Goal: Task Accomplishment & Management: Manage account settings

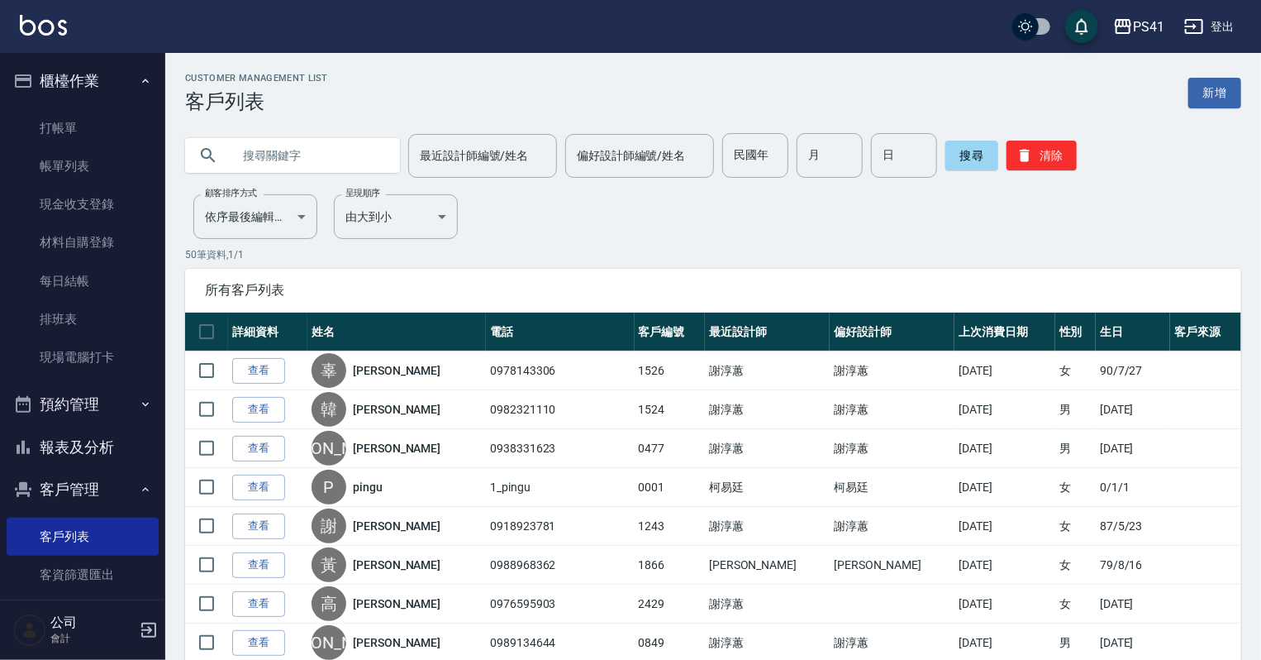
click at [371, 163] on input "text" at bounding box center [308, 155] width 155 height 45
type input "0907040800"
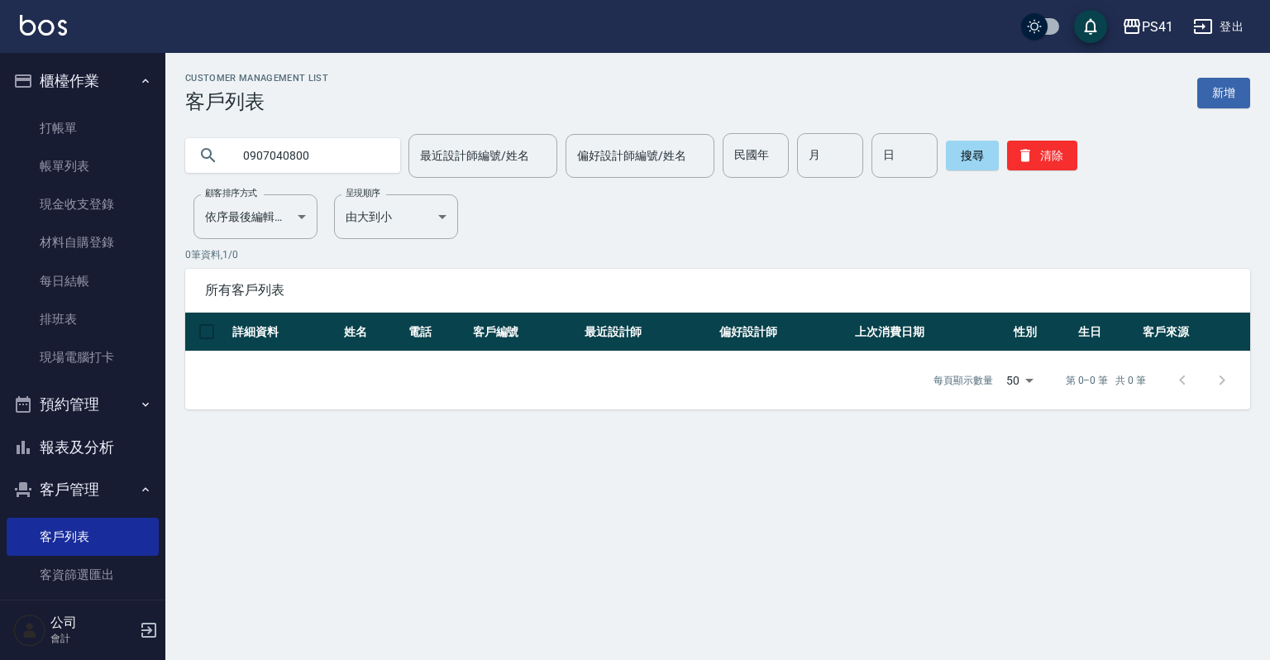
drag, startPoint x: 345, startPoint y: 160, endPoint x: 0, endPoint y: 147, distance: 344.9
click at [0, 147] on div "PS41 登出 櫃檯作業 打帳單 帳單列表 現金收支登錄 材料自購登錄 每日結帳 排班表 現場電腦打卡 預約管理 預約管理 單日預約紀錄 單週預約紀錄 報表及…" at bounding box center [635, 330] width 1270 height 660
drag, startPoint x: 1042, startPoint y: 160, endPoint x: 872, endPoint y: 149, distance: 170.7
click at [1043, 160] on button "清除" at bounding box center [1042, 156] width 70 height 30
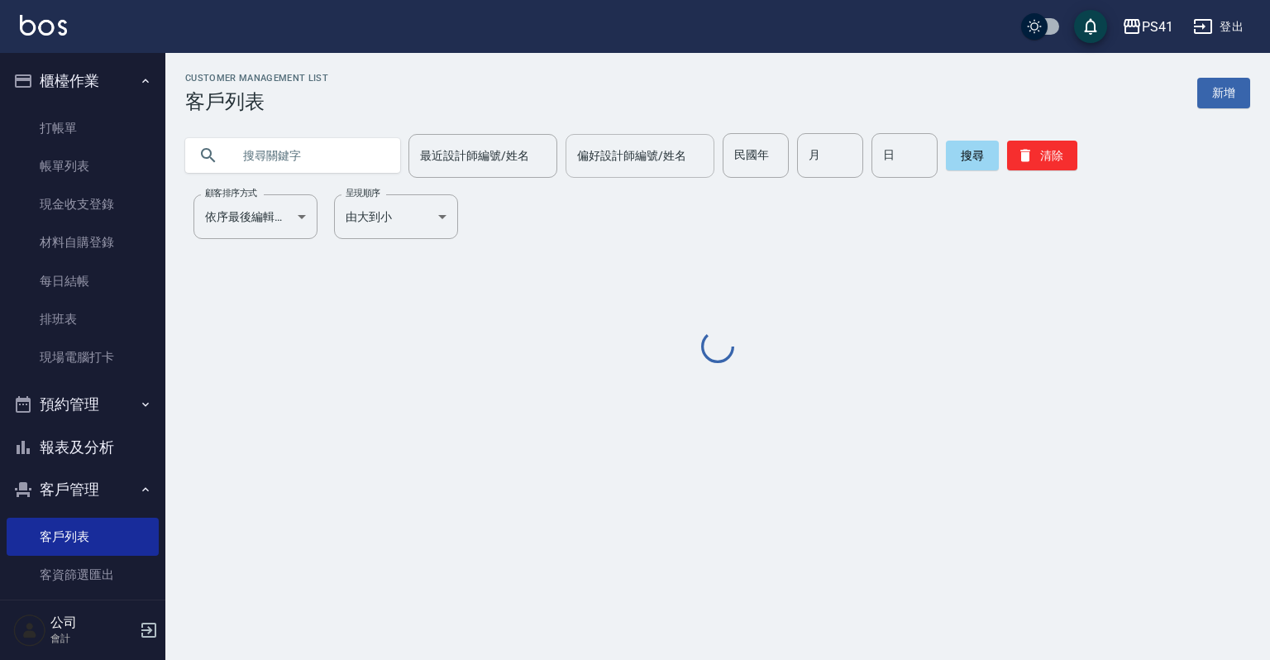
click at [698, 158] on input "偏好設計師編號/姓名" at bounding box center [640, 155] width 134 height 29
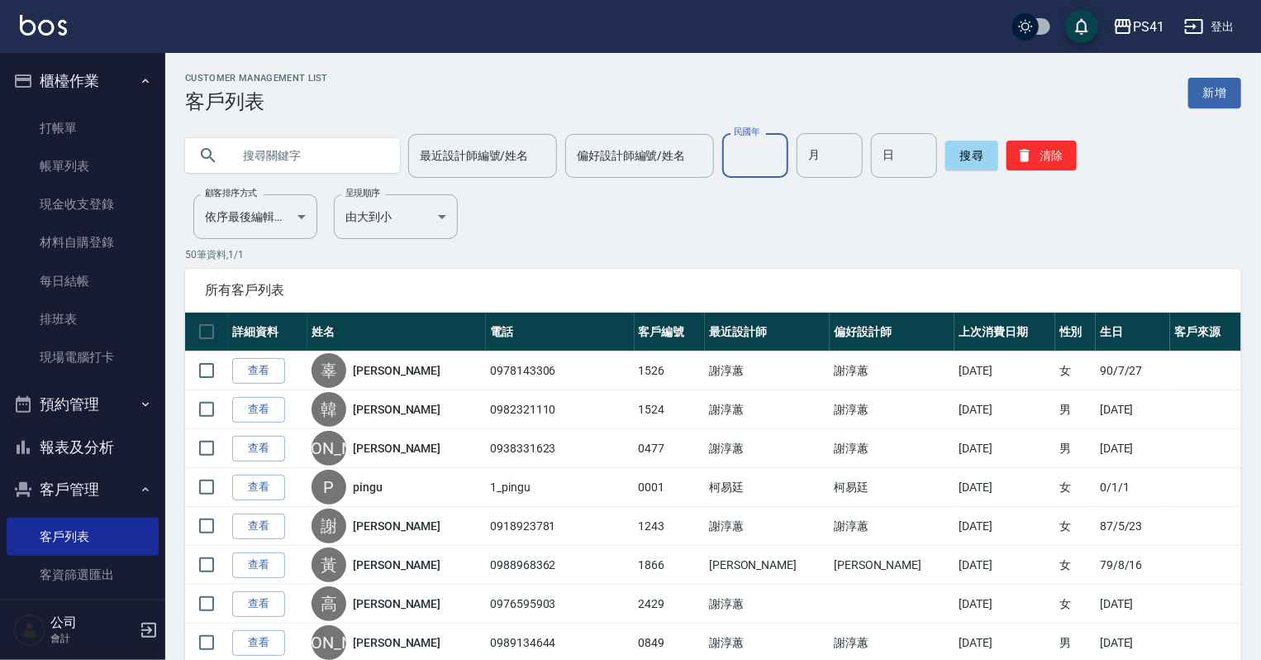
drag, startPoint x: 758, startPoint y: 157, endPoint x: 775, endPoint y: 154, distance: 16.9
click at [758, 155] on input "民國年" at bounding box center [755, 155] width 66 height 45
type input "82"
type input "08"
type input "09"
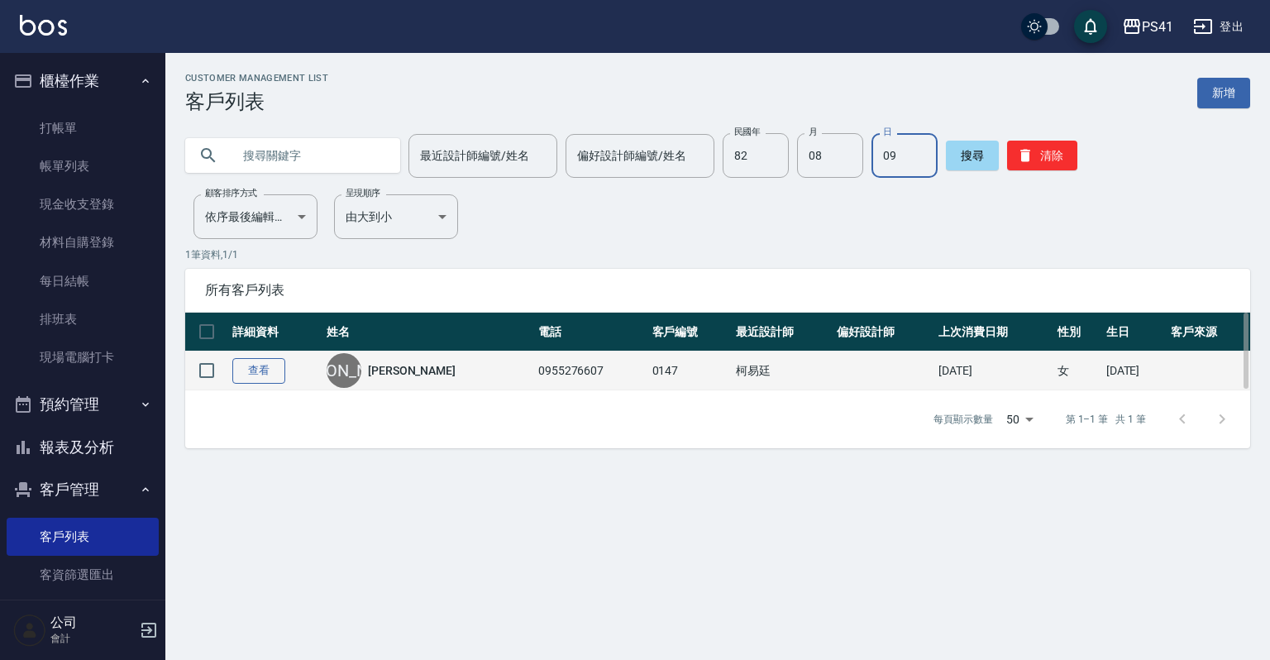
click at [274, 374] on link "查看" at bounding box center [258, 371] width 53 height 26
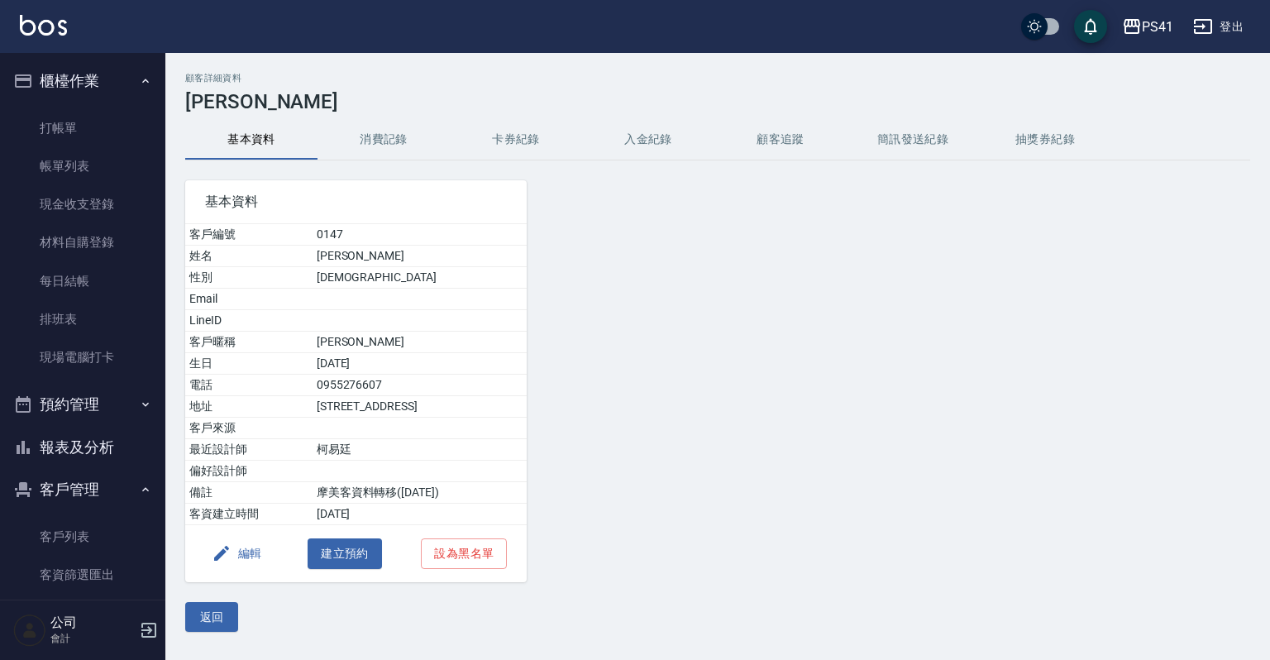
click at [255, 552] on button "編輯" at bounding box center [237, 553] width 64 height 31
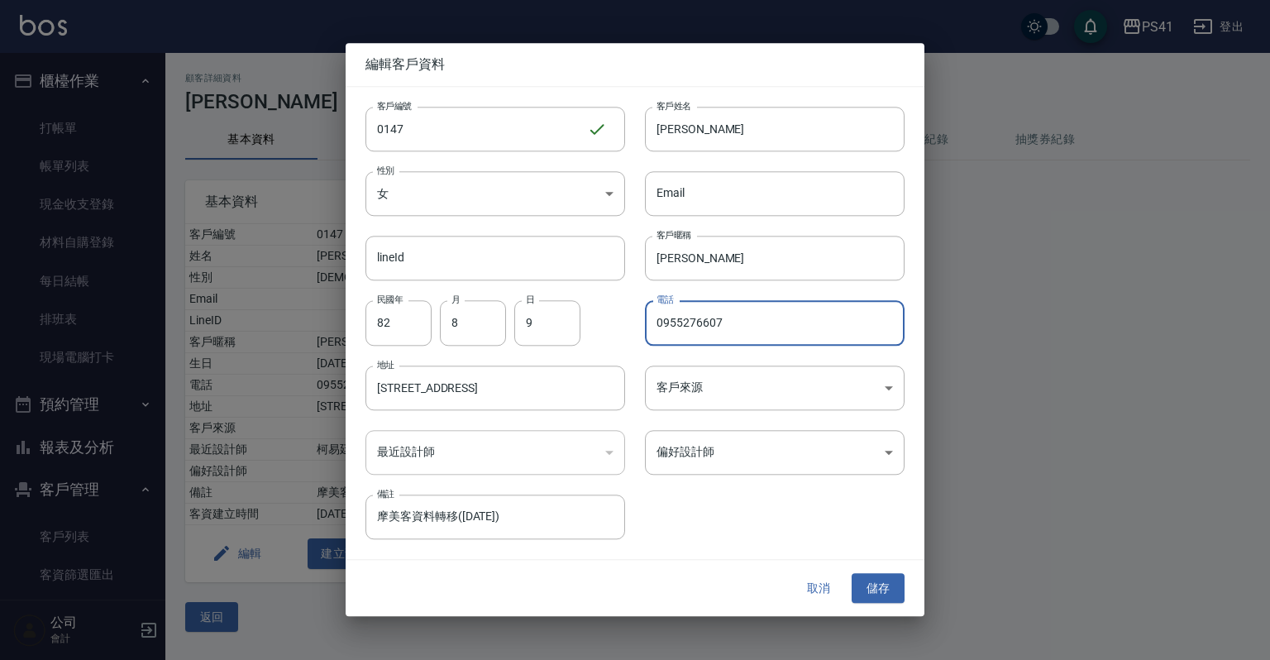
drag, startPoint x: 785, startPoint y: 338, endPoint x: 616, endPoint y: 327, distance: 169.8
click at [616, 327] on div "客戶編號 0147 ​ 客戶編號 客戶姓名 [PERSON_NAME]姓名 性別 女 [DEMOGRAPHIC_DATA] 性別 Email Email li…" at bounding box center [625, 313] width 559 height 452
paste input "07040800"
type input "0907040800"
click at [862, 585] on button "儲存" at bounding box center [877, 588] width 53 height 31
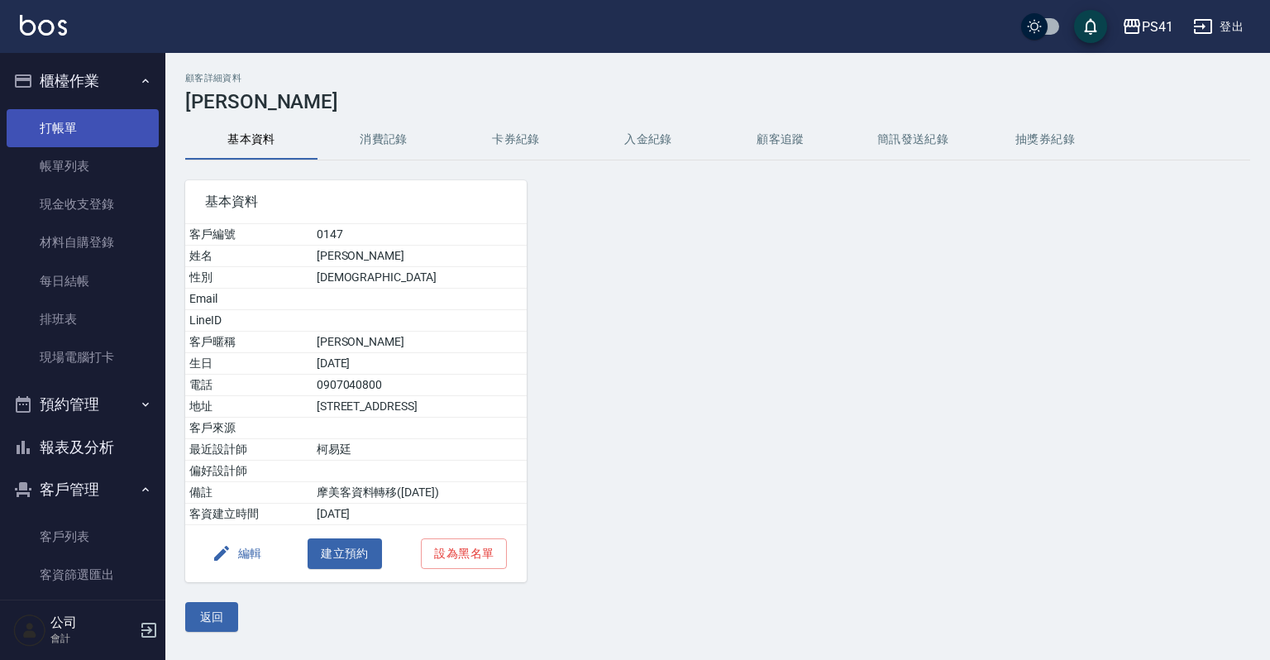
drag, startPoint x: 67, startPoint y: 122, endPoint x: 67, endPoint y: 113, distance: 9.1
click at [67, 122] on link "打帳單" at bounding box center [83, 128] width 152 height 38
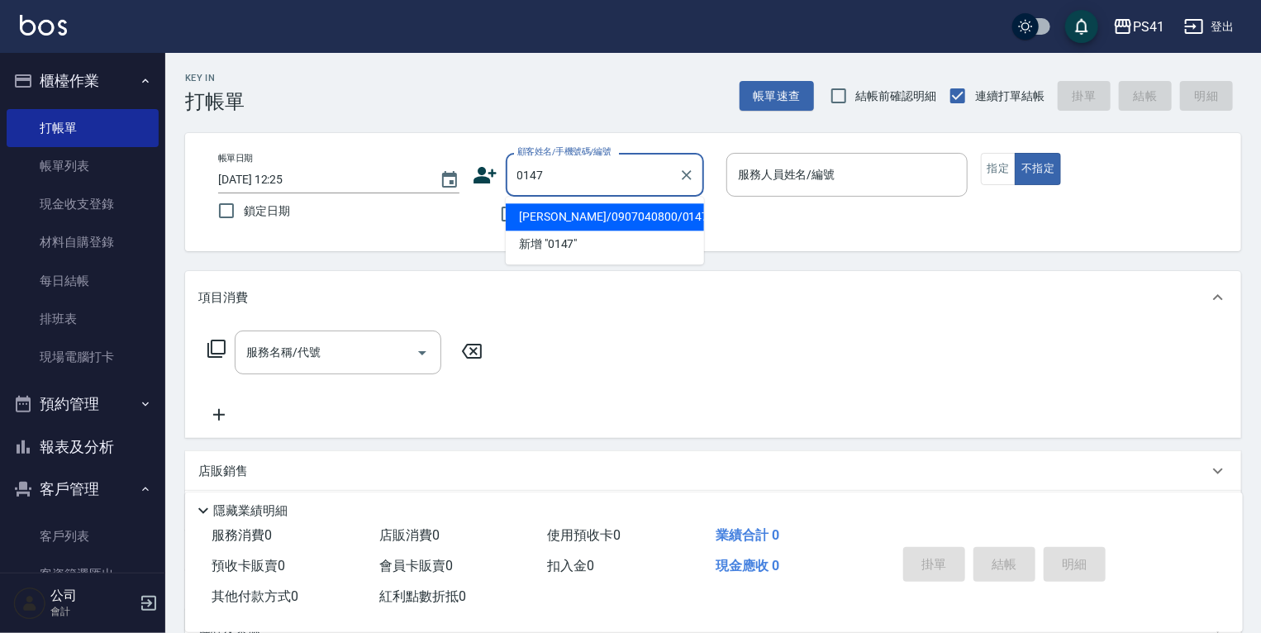
type input "[PERSON_NAME]/0907040800/0147"
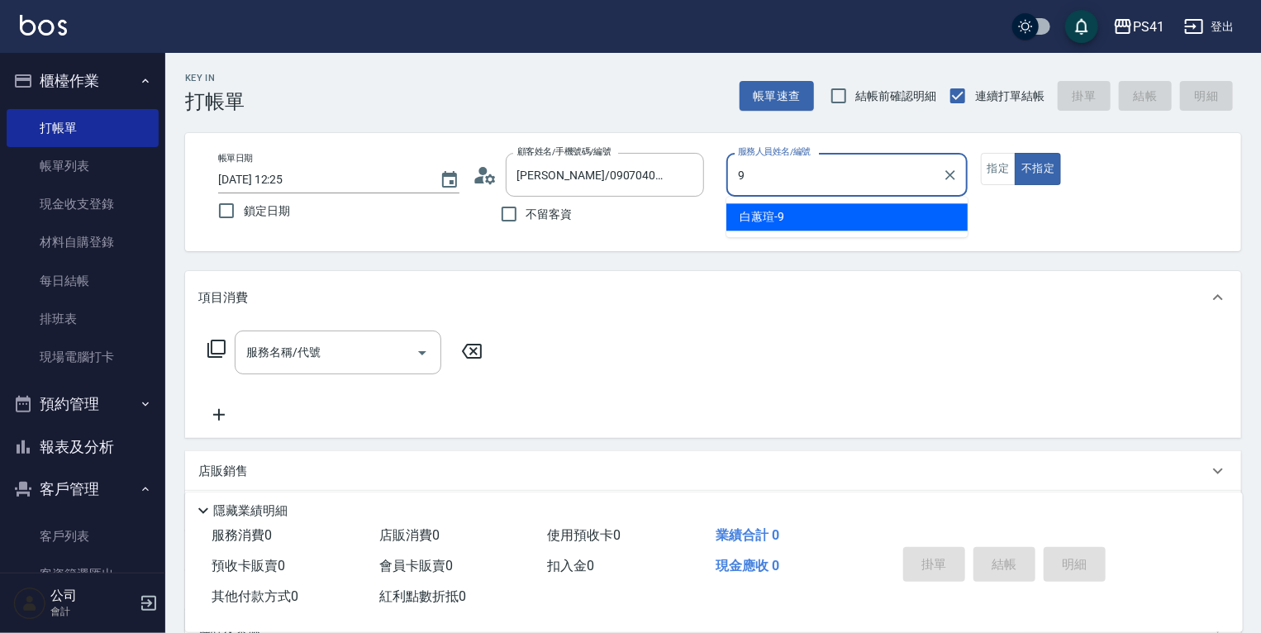
type input "白蕙瑄-9"
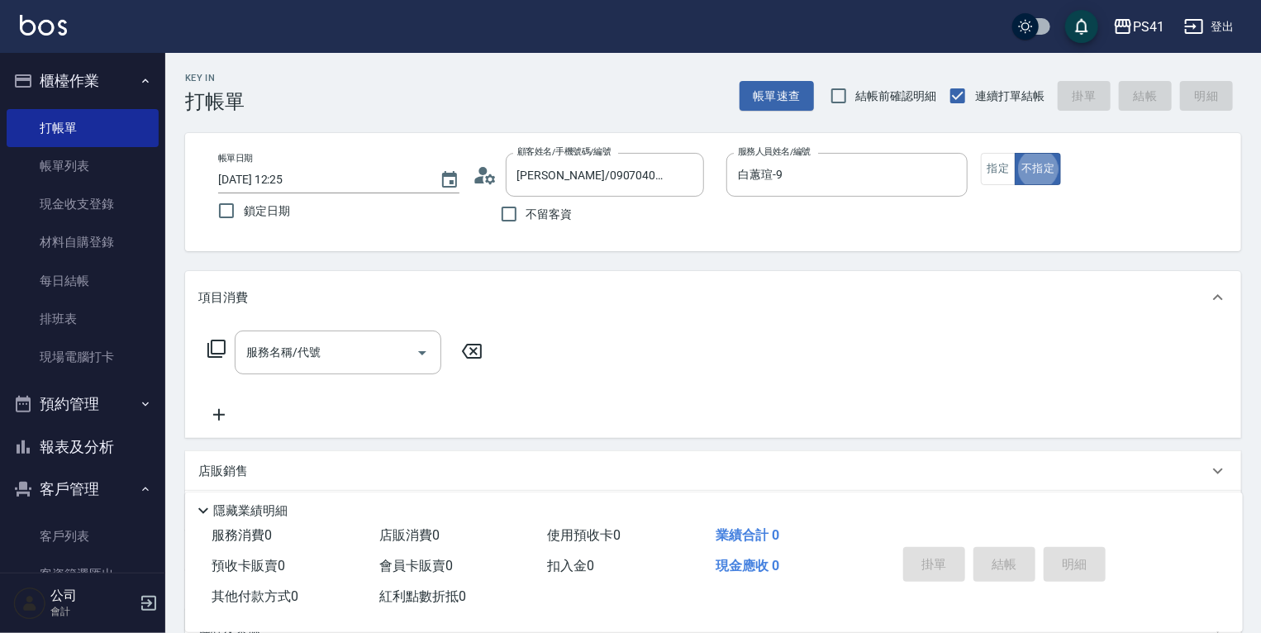
type button "false"
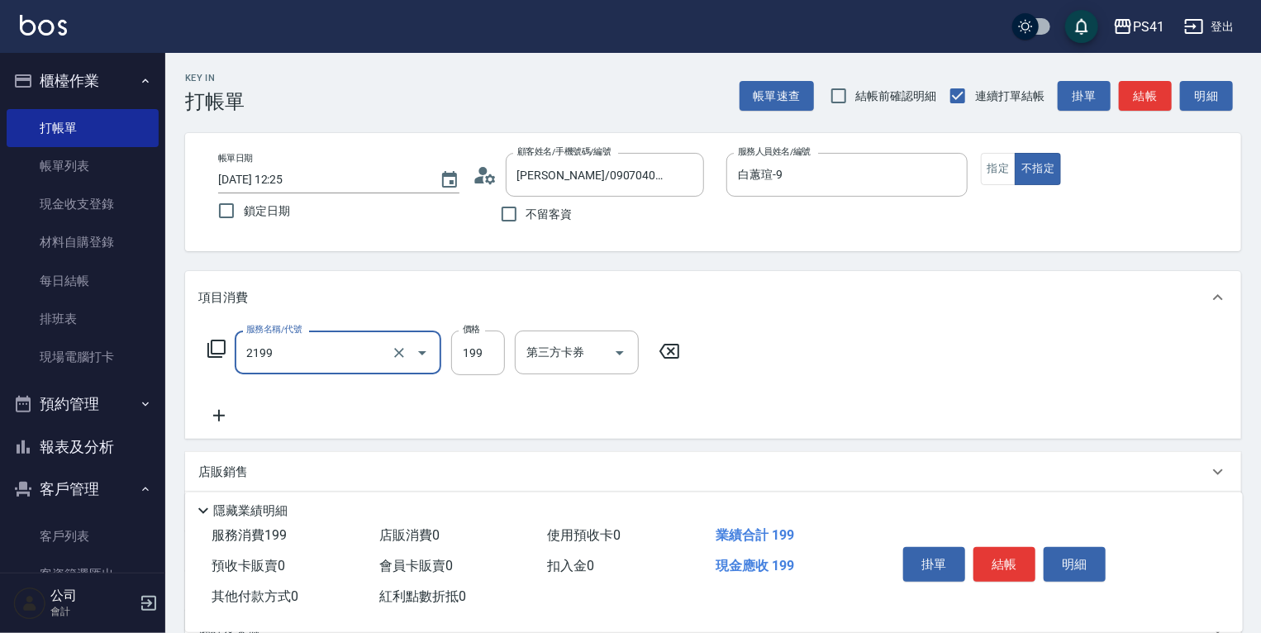
type input "不指定剪髮活動(2199)"
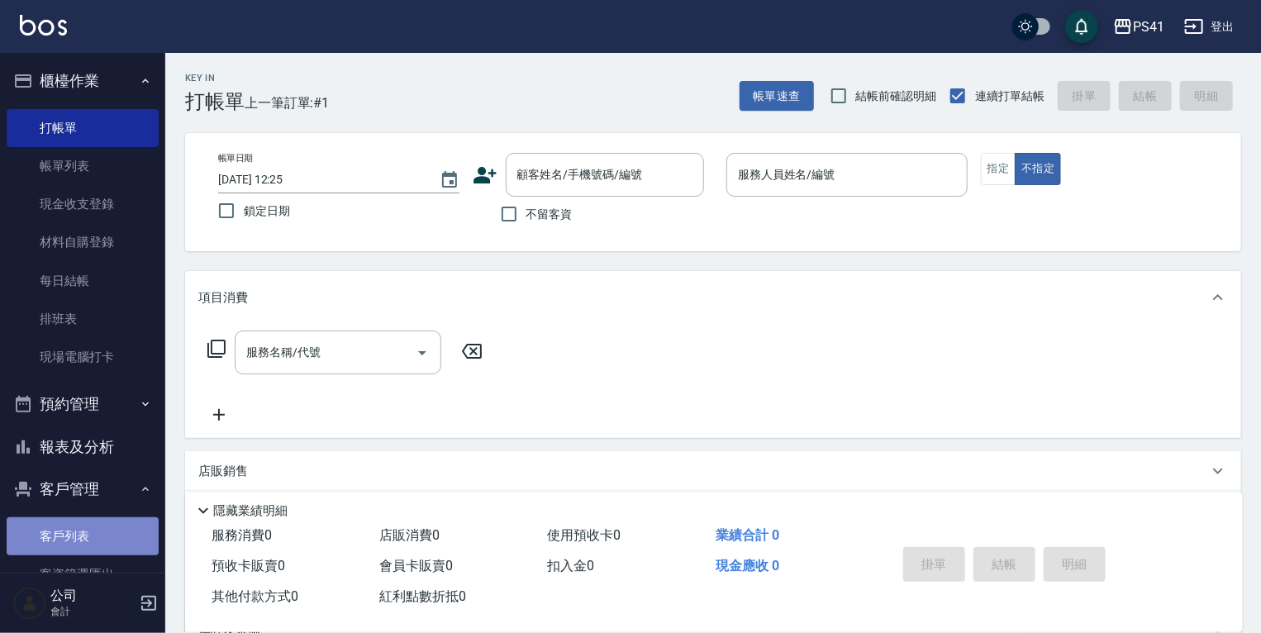
click at [91, 527] on link "客戶列表" at bounding box center [83, 536] width 152 height 38
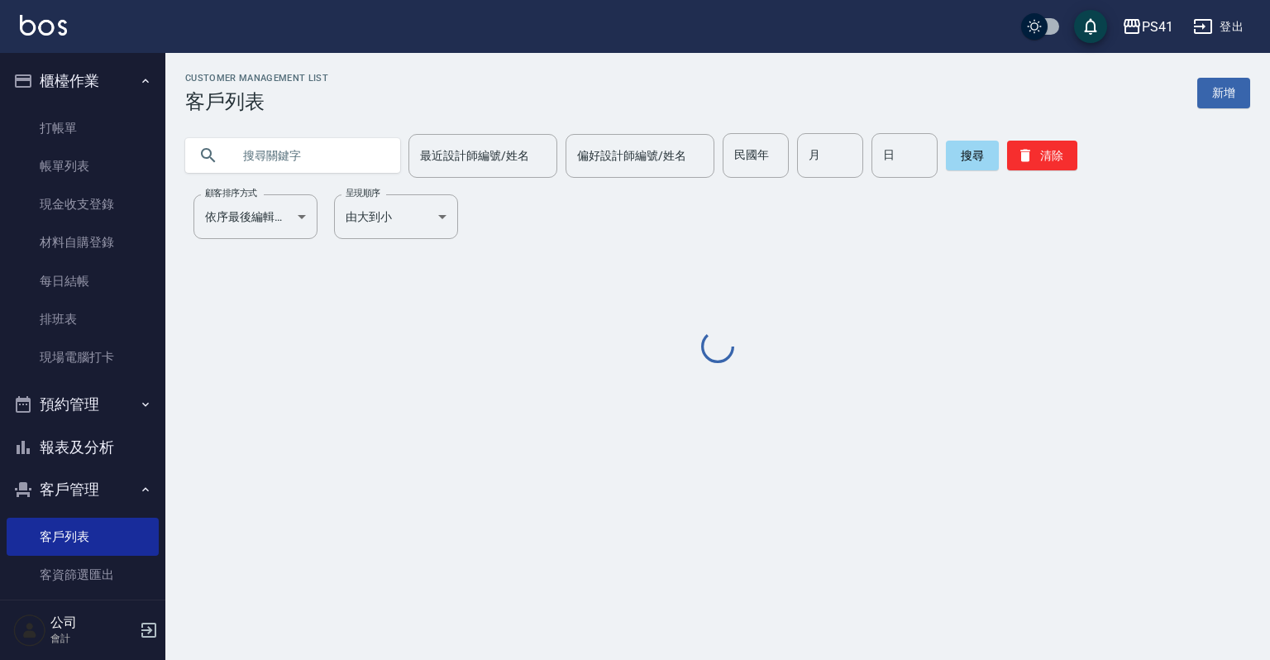
click at [329, 152] on input "text" at bounding box center [308, 155] width 155 height 45
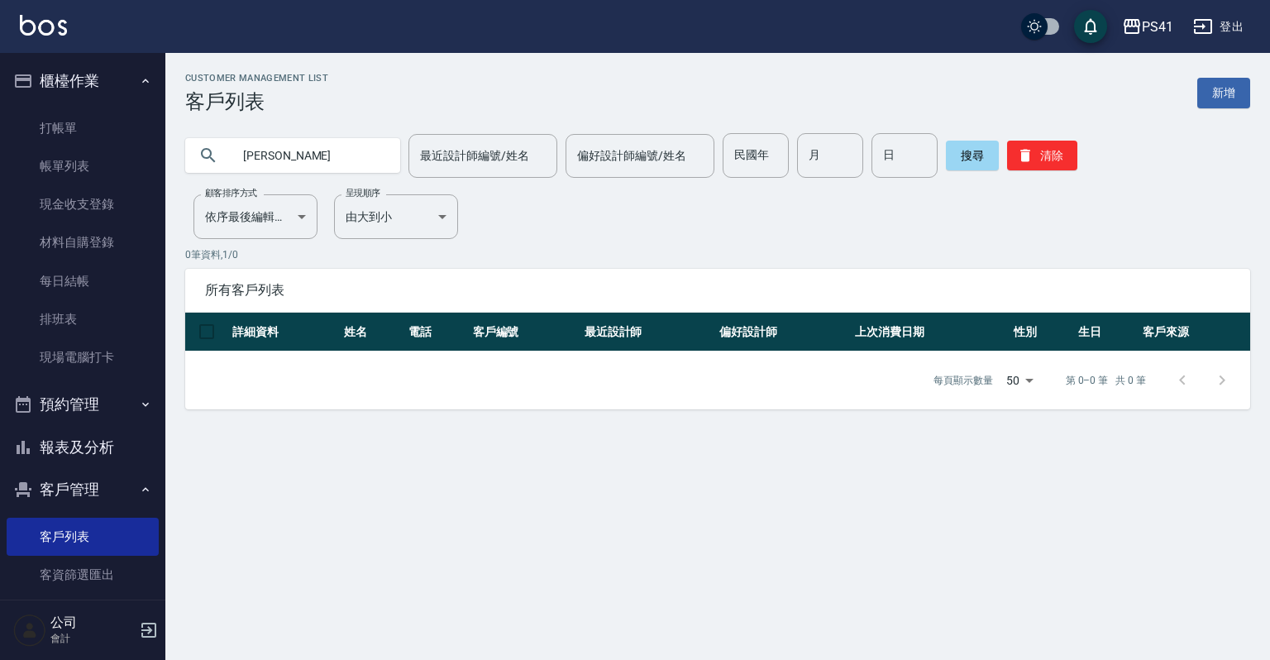
type input "[PERSON_NAME]"
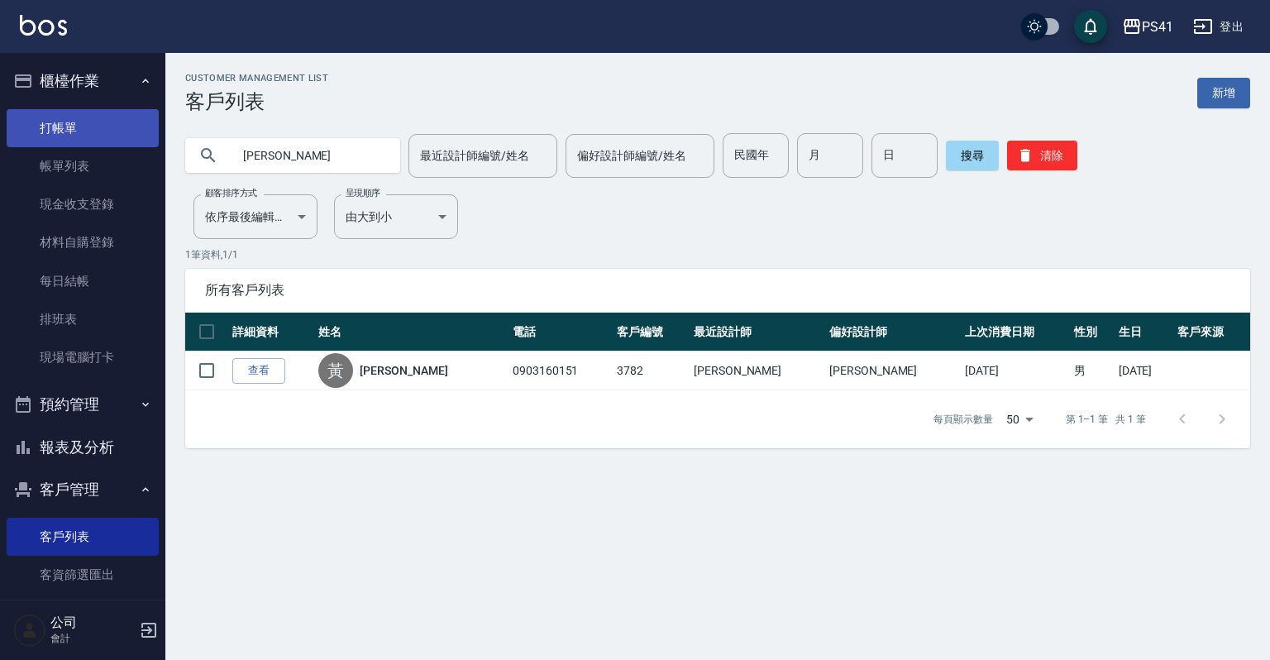
drag, startPoint x: 357, startPoint y: 160, endPoint x: 33, endPoint y: 140, distance: 324.7
click at [0, 148] on div "PS41 登出 櫃檯作業 打帳單 帳單列表 現金收支登錄 材料自購登錄 每日結帳 排班表 現場電腦打卡 預約管理 預約管理 單日預約紀錄 單週預約紀錄 報表及…" at bounding box center [635, 330] width 1270 height 660
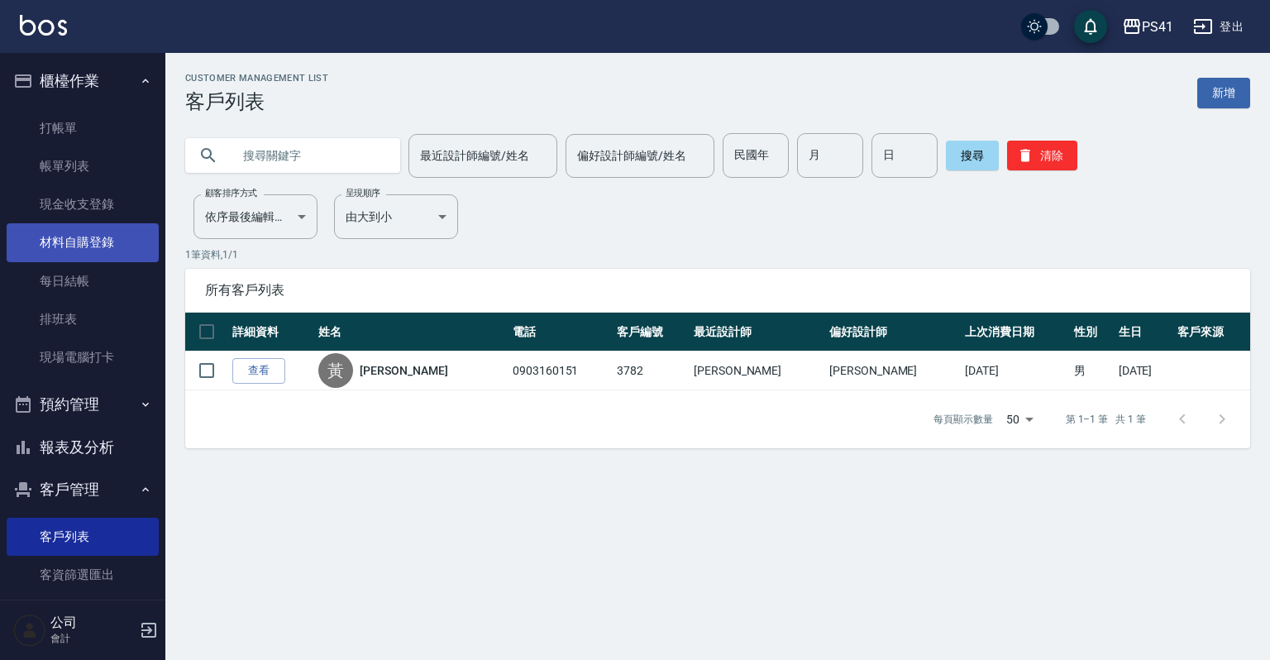
drag, startPoint x: 116, startPoint y: 266, endPoint x: 117, endPoint y: 234, distance: 32.3
click at [116, 266] on link "每日結帳" at bounding box center [83, 281] width 152 height 38
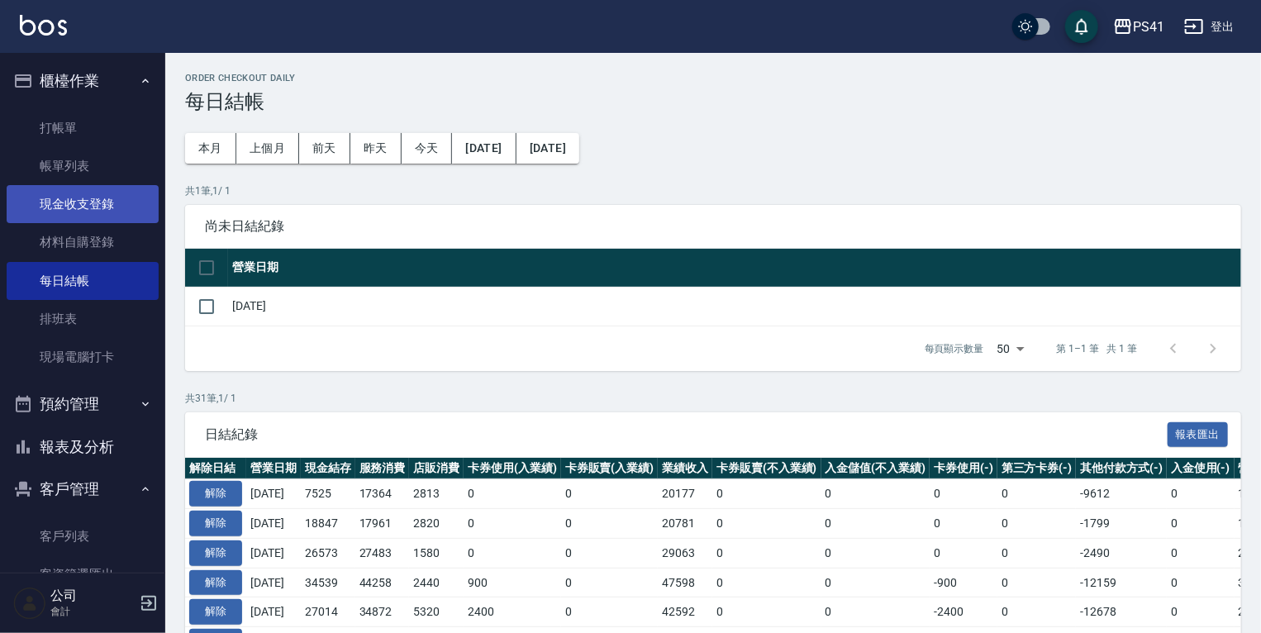
drag, startPoint x: 132, startPoint y: 169, endPoint x: 132, endPoint y: 195, distance: 25.6
click at [132, 169] on link "帳單列表" at bounding box center [83, 166] width 152 height 38
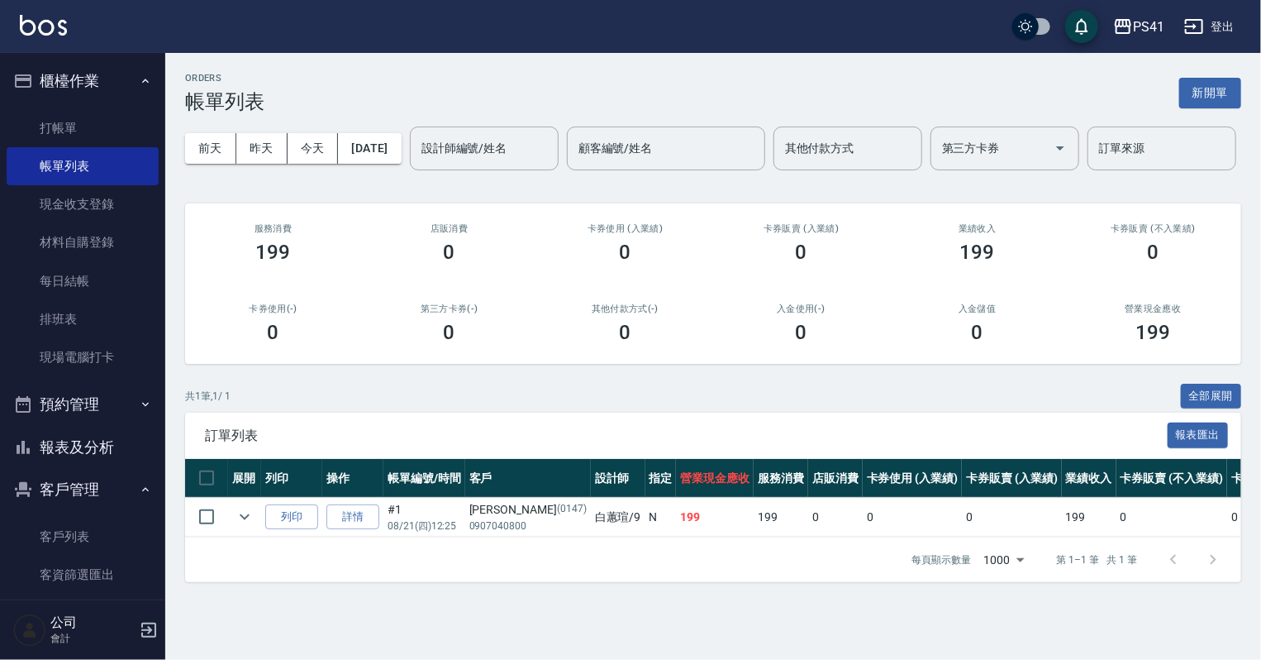
drag, startPoint x: 407, startPoint y: 168, endPoint x: 366, endPoint y: 139, distance: 49.8
click at [366, 139] on button "[DATE]" at bounding box center [369, 148] width 63 height 31
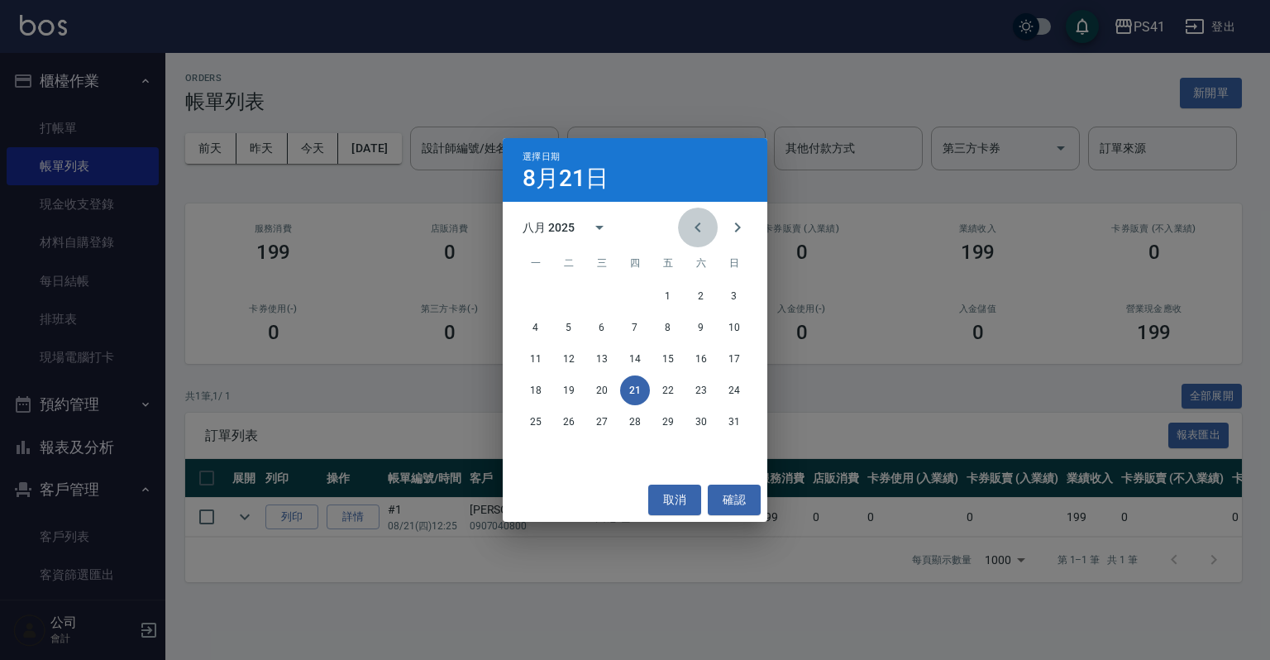
click at [695, 219] on icon "Previous month" at bounding box center [698, 227] width 20 height 20
click at [691, 220] on icon "Previous month" at bounding box center [698, 227] width 20 height 20
click at [578, 324] on button "3" at bounding box center [569, 327] width 30 height 30
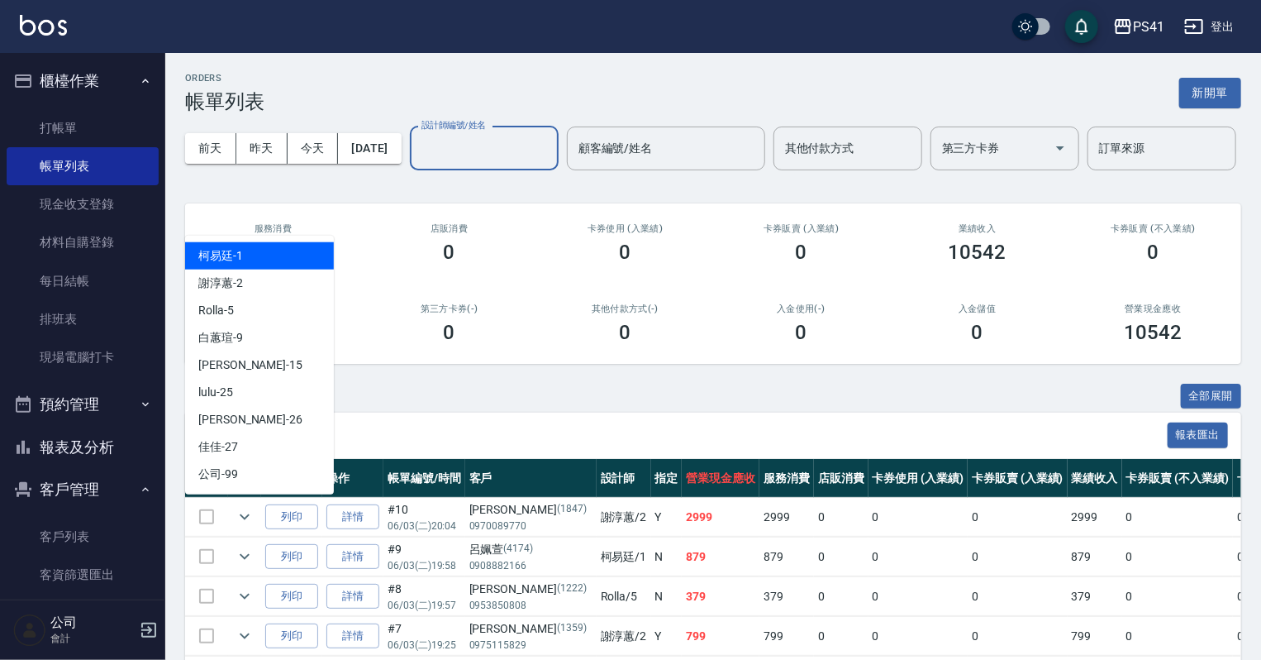
click at [417, 163] on input "設計師編號/姓名" at bounding box center [484, 148] width 134 height 29
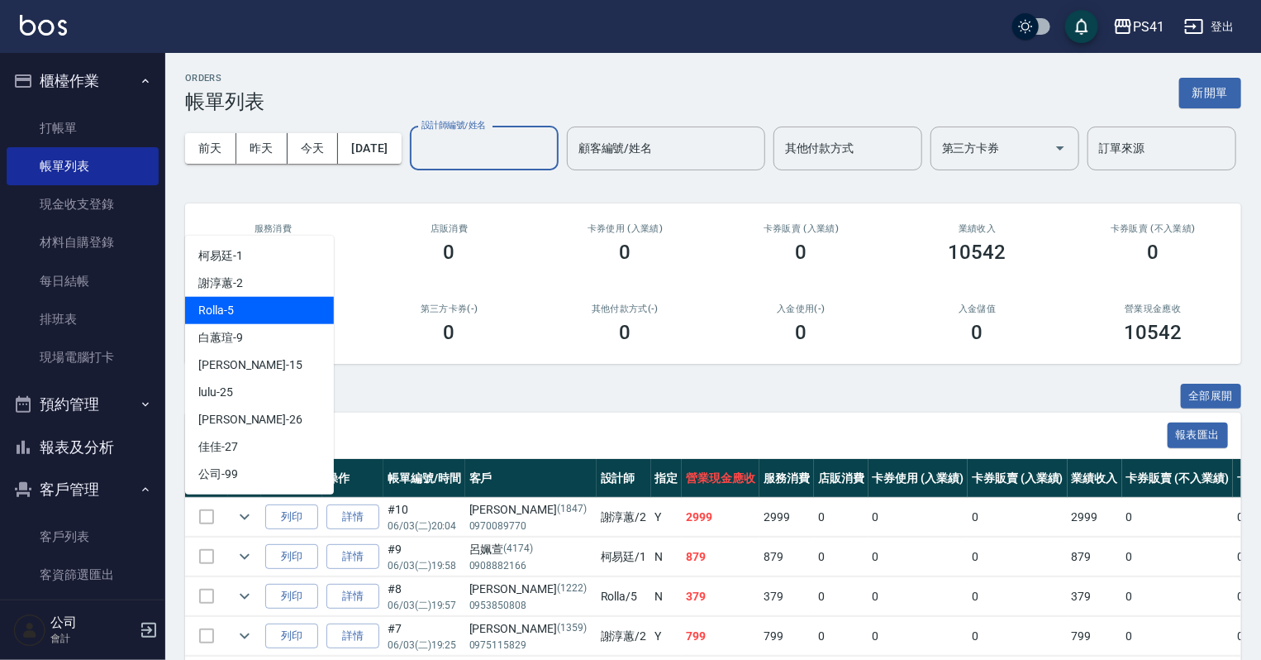
click at [273, 305] on div "Rolla -5" at bounding box center [259, 310] width 149 height 27
type input "Rolla-5"
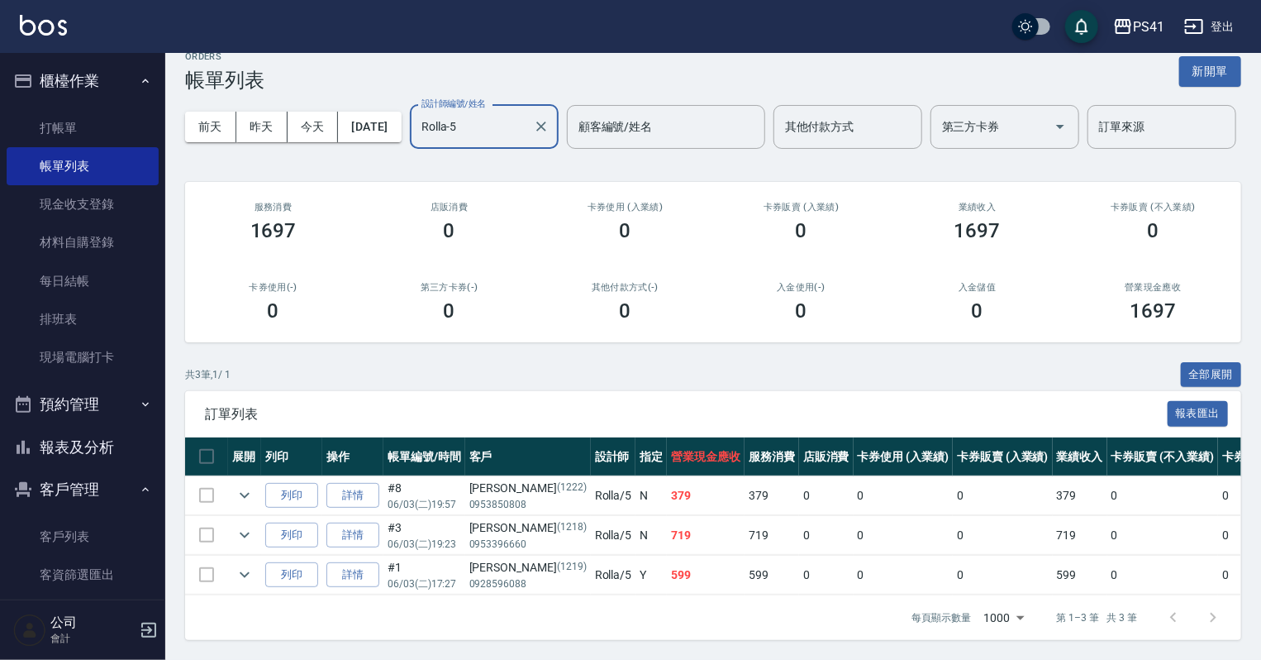
scroll to position [82, 0]
click at [238, 525] on icon "expand row" at bounding box center [245, 535] width 20 height 20
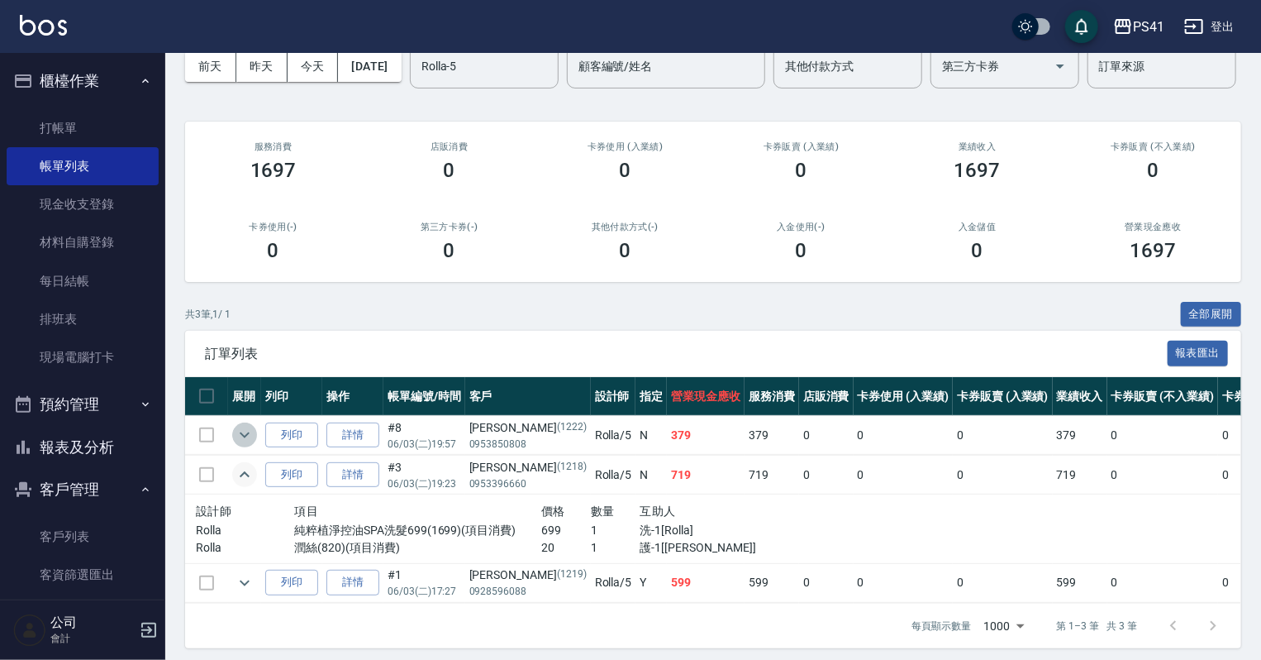
click at [250, 445] on icon "expand row" at bounding box center [245, 435] width 20 height 20
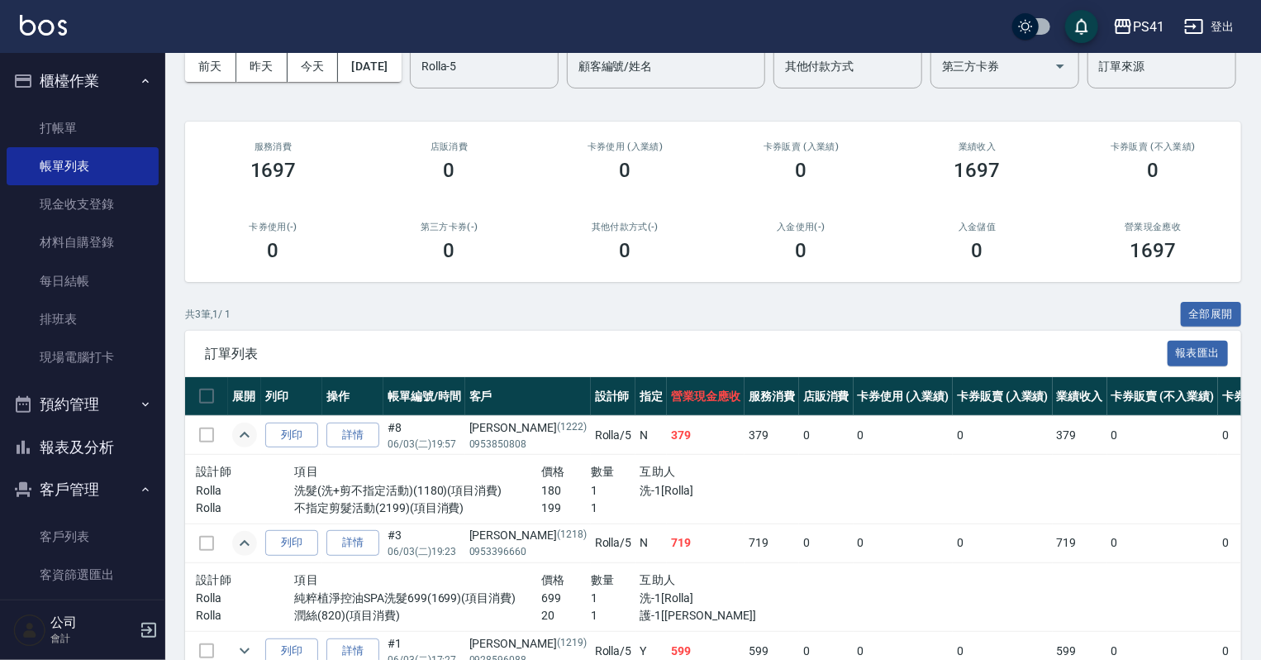
click at [250, 445] on icon "expand row" at bounding box center [245, 435] width 20 height 20
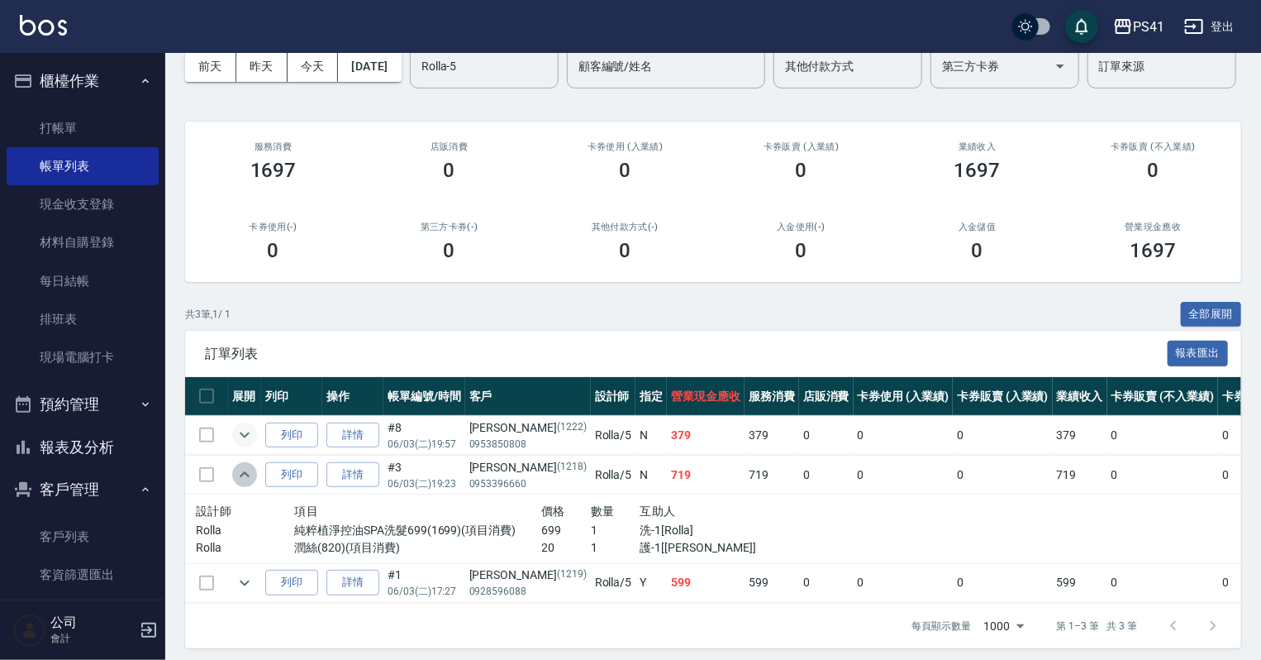
click at [242, 484] on icon "expand row" at bounding box center [245, 475] width 20 height 20
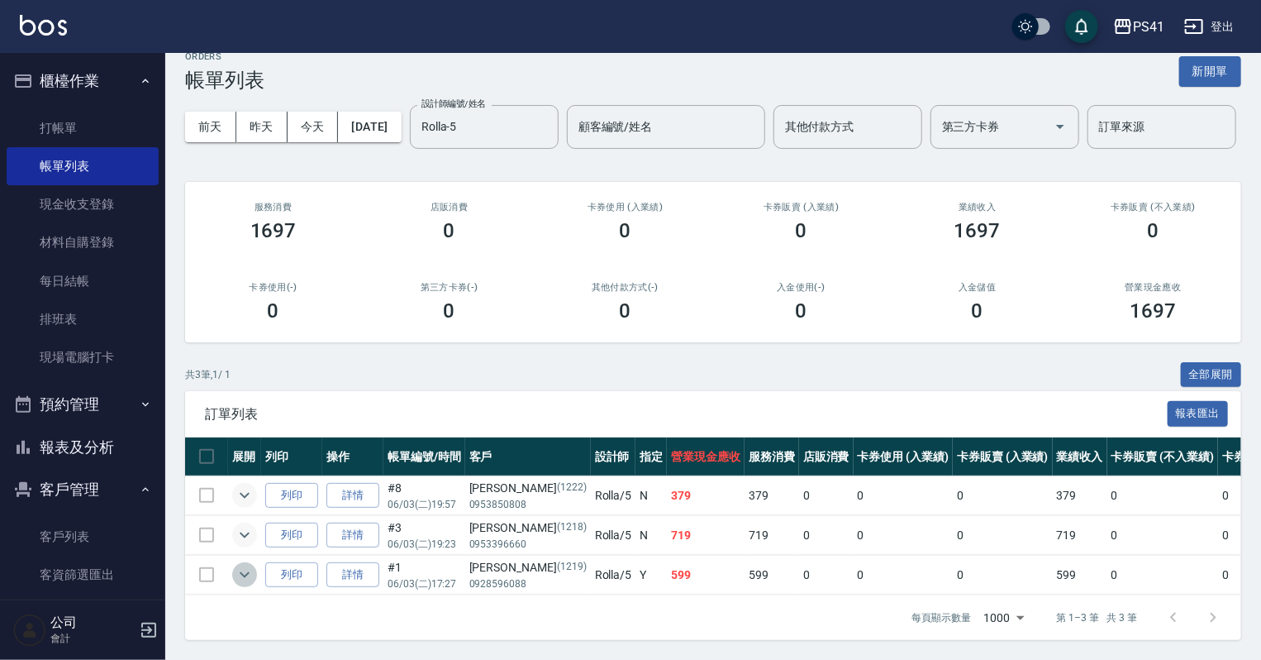
click at [250, 566] on icon "expand row" at bounding box center [245, 575] width 20 height 20
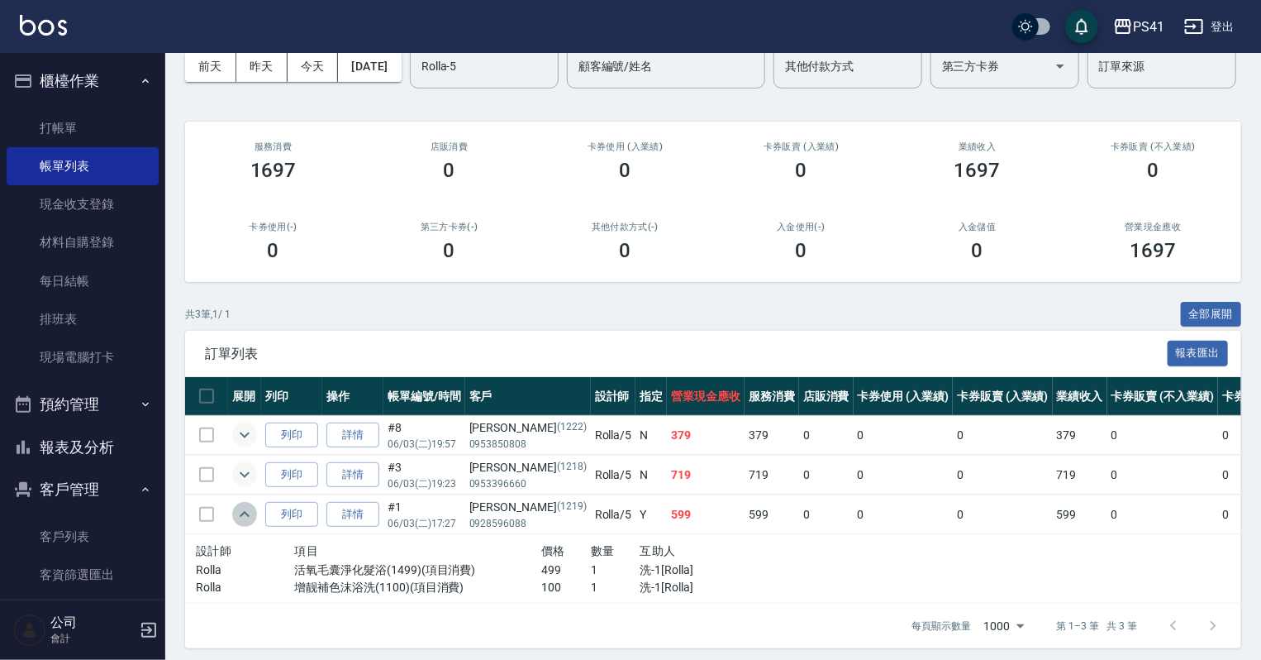
click at [251, 524] on icon "expand row" at bounding box center [245, 514] width 20 height 20
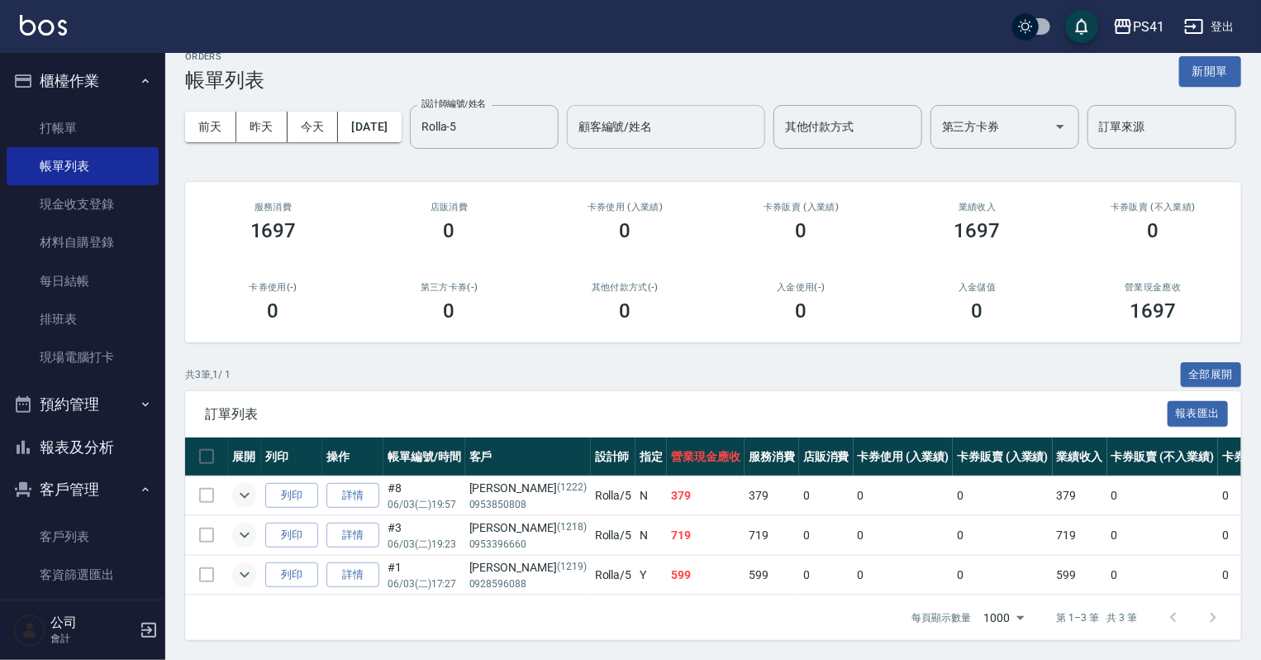
click at [574, 136] on input "顧客編號/姓名" at bounding box center [666, 126] width 184 height 29
drag, startPoint x: 403, startPoint y: 115, endPoint x: 208, endPoint y: 7, distance: 223.1
click at [312, 104] on div "[DATE] [DATE] [DATE] [DATE] 設計師編號/姓名 [PERSON_NAME]-5 設計師編號/姓名 顧客編號/姓名 儀儀 顧客編號/姓…" at bounding box center [713, 127] width 1056 height 70
type input "儀"
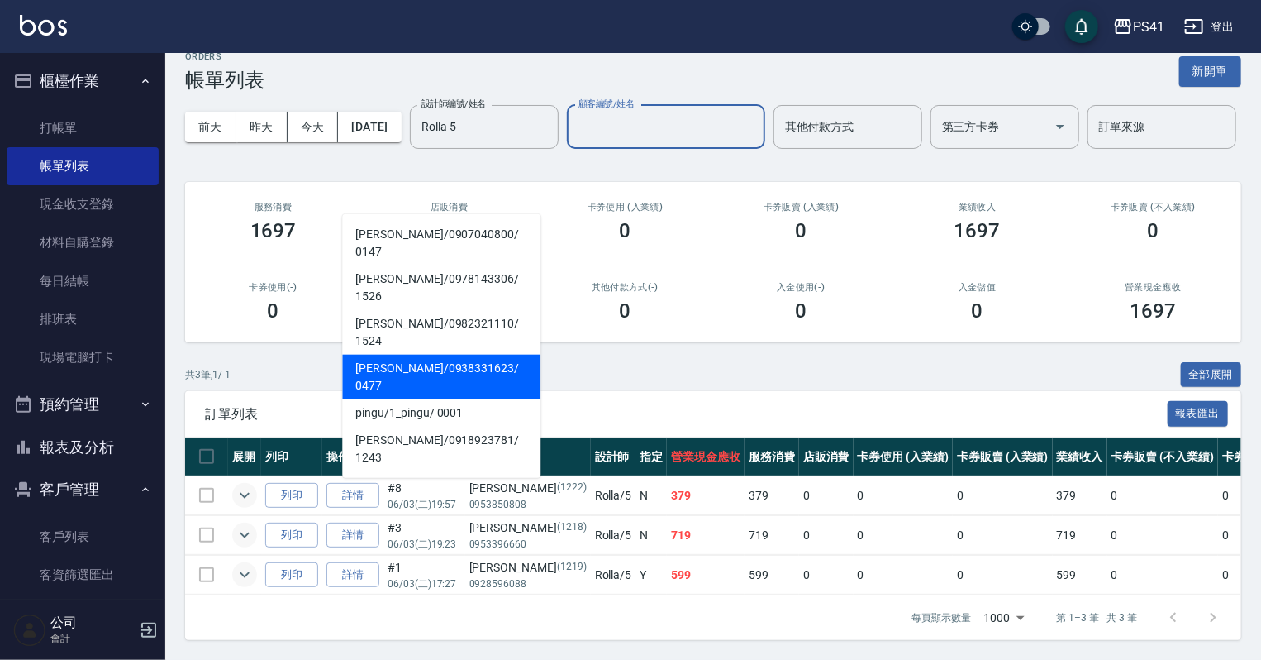
click at [673, 391] on div "訂單列表 報表匯出" at bounding box center [713, 413] width 1056 height 45
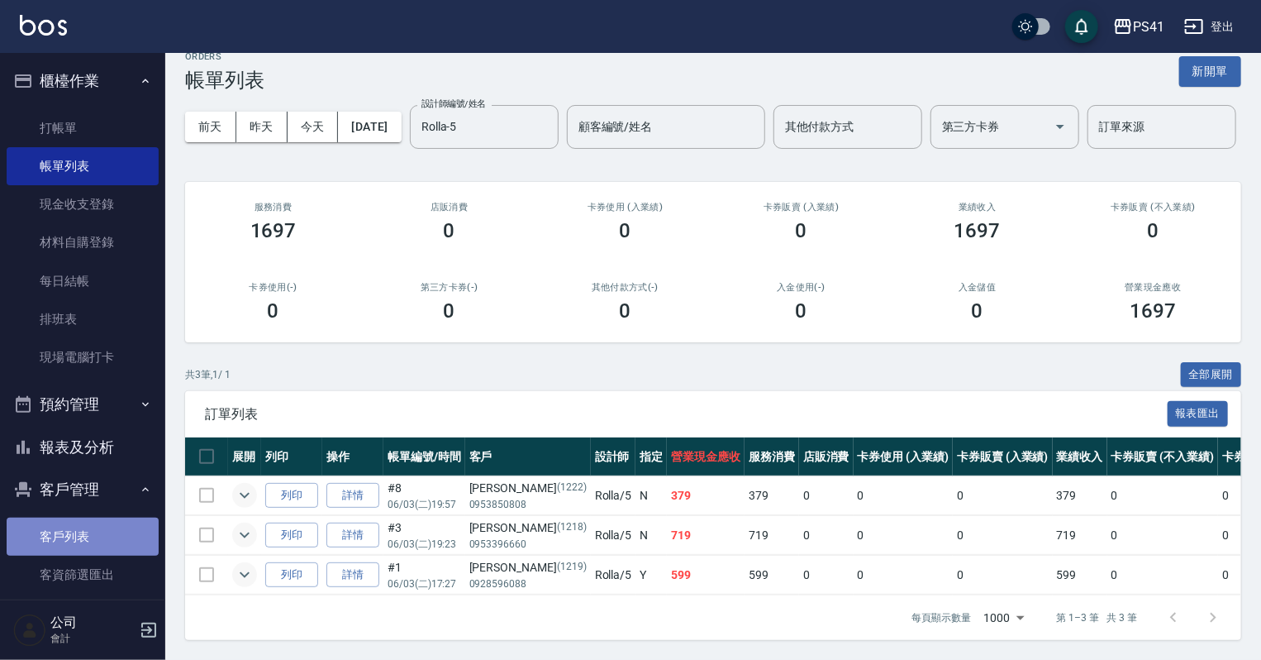
click at [92, 539] on link "客戶列表" at bounding box center [83, 536] width 152 height 38
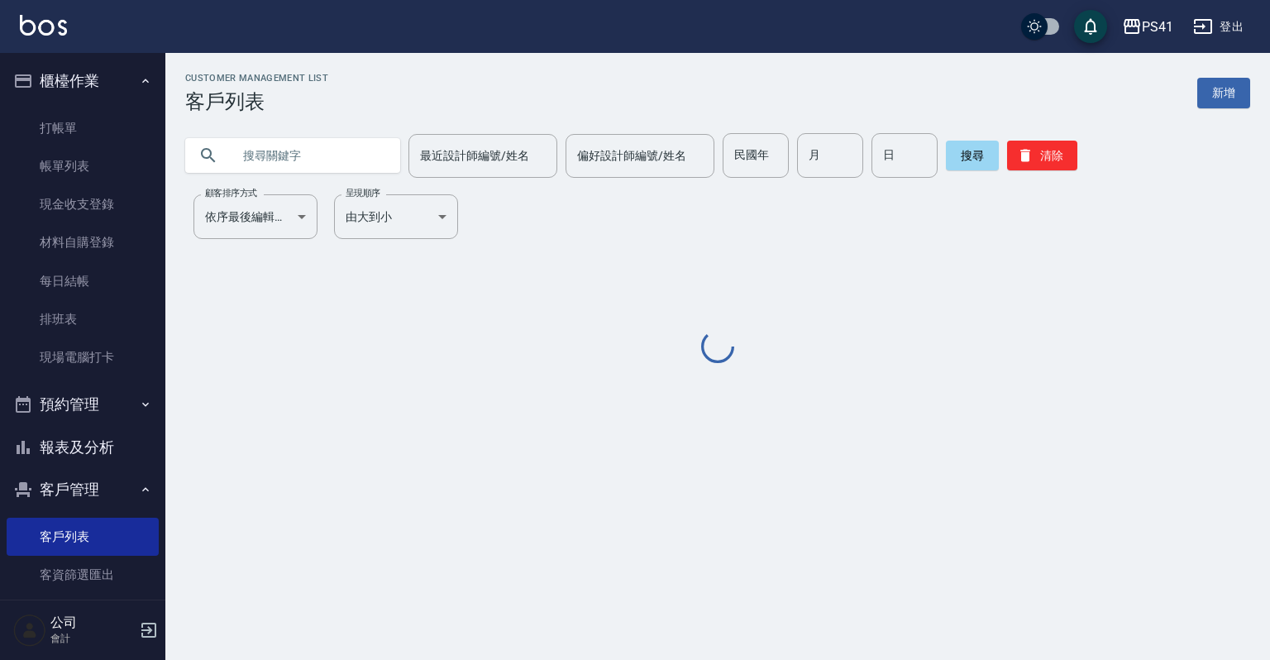
click at [317, 159] on input "text" at bounding box center [308, 155] width 155 height 45
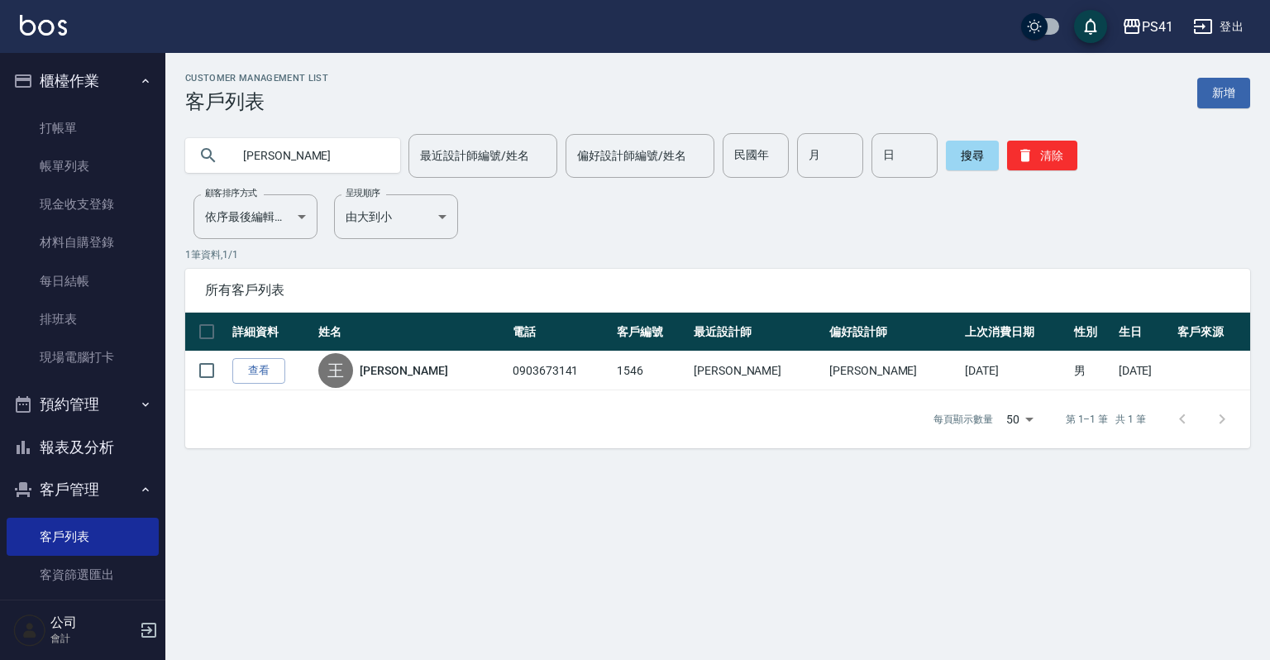
type input "王"
type input "[PERSON_NAME]"
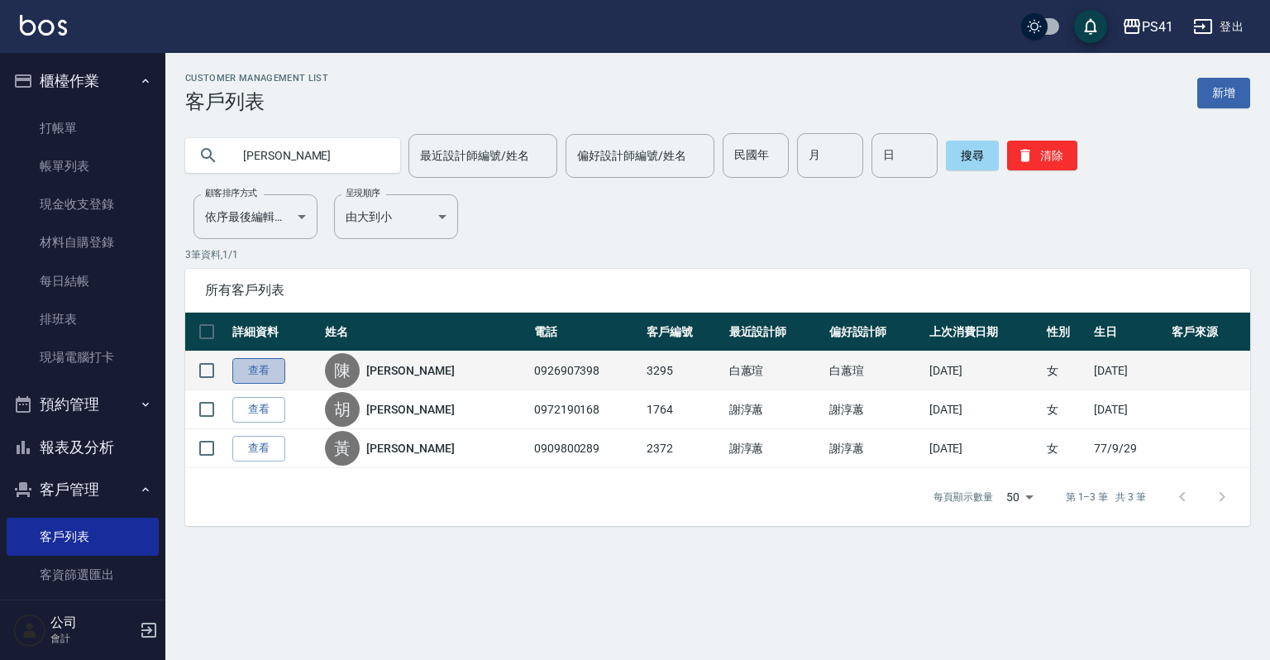
click at [255, 364] on link "查看" at bounding box center [258, 371] width 53 height 26
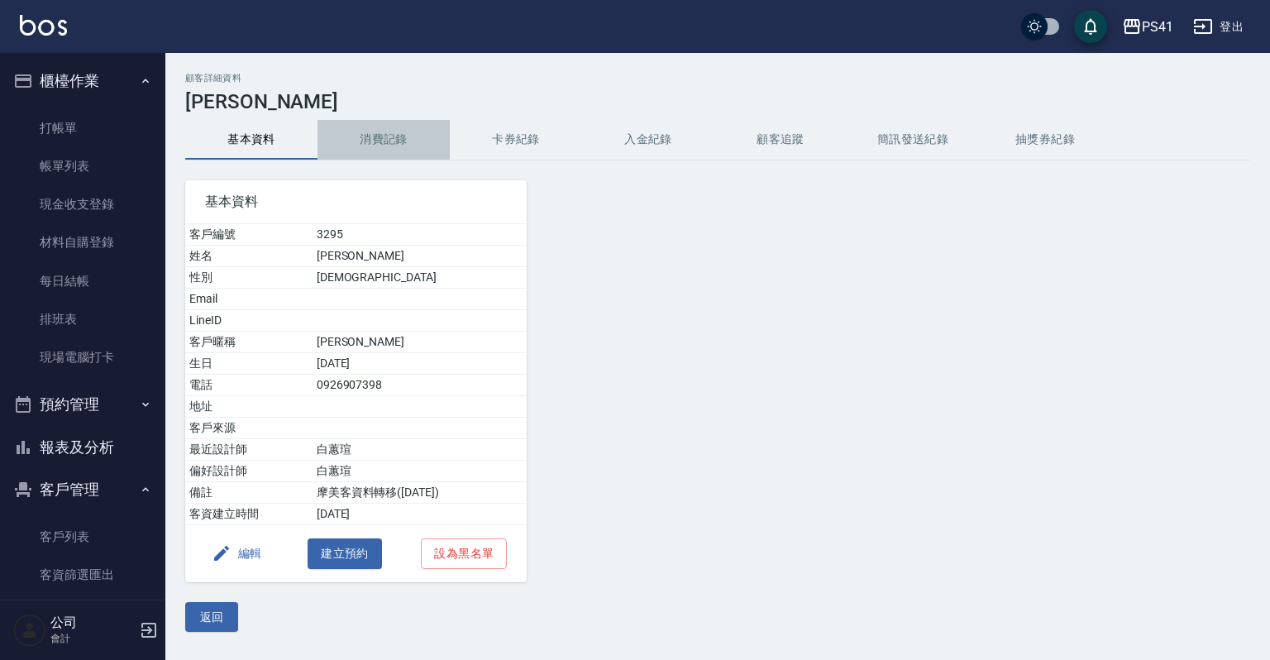
click at [361, 130] on button "消費記錄" at bounding box center [383, 140] width 132 height 40
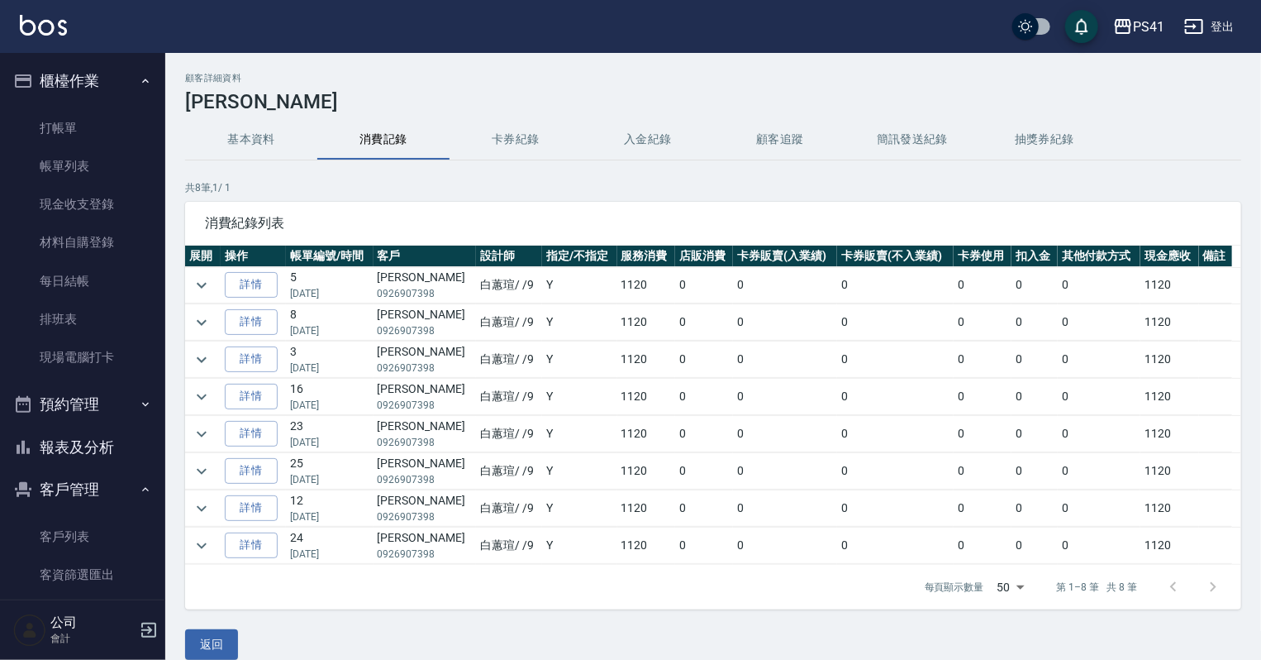
click at [269, 130] on button "基本資料" at bounding box center [251, 140] width 132 height 40
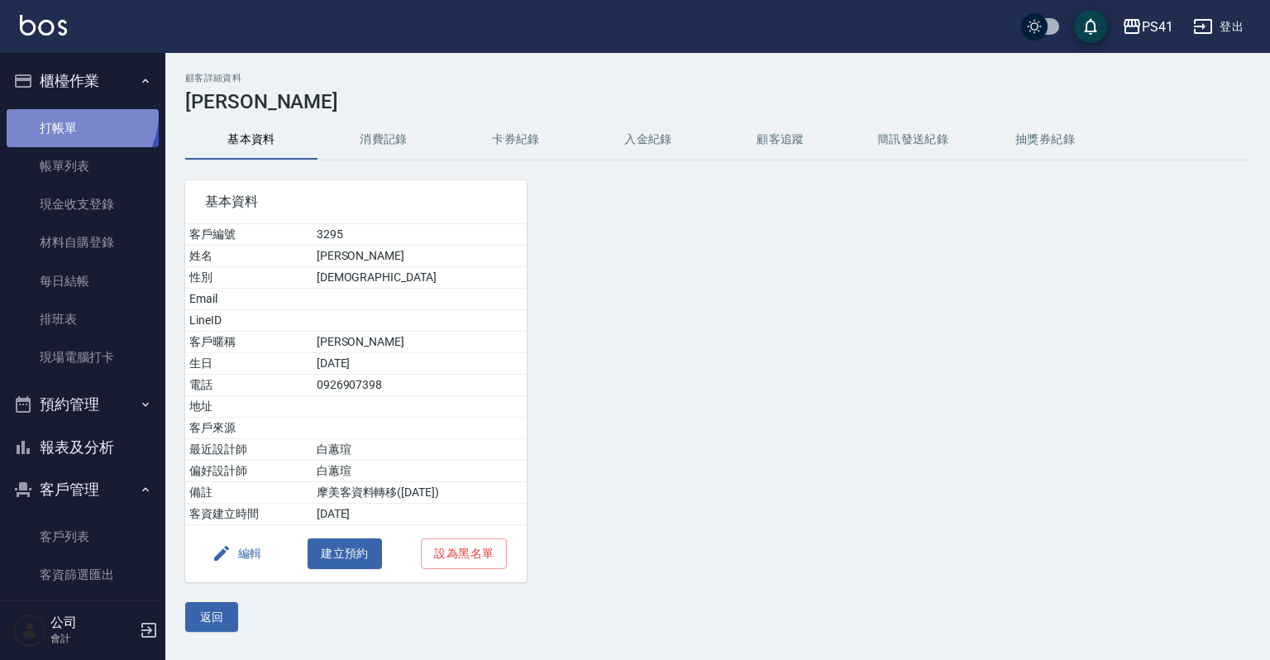
click at [75, 113] on link "打帳單" at bounding box center [83, 128] width 152 height 38
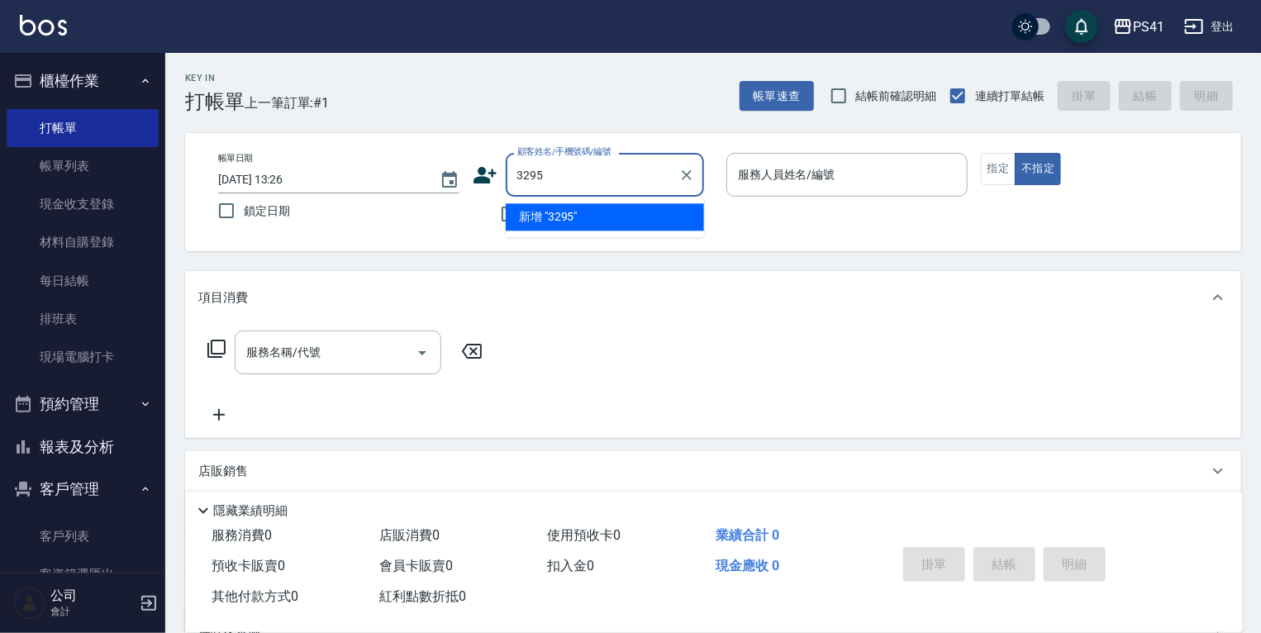
type input "3295"
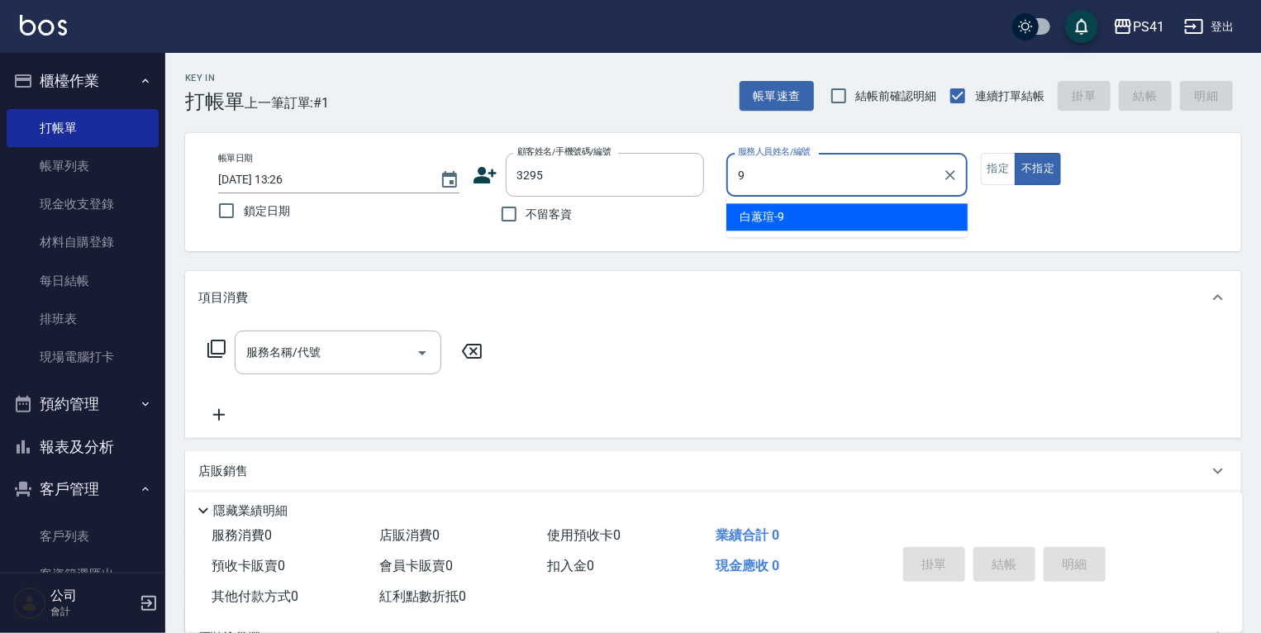
type input "白蕙瑄-9"
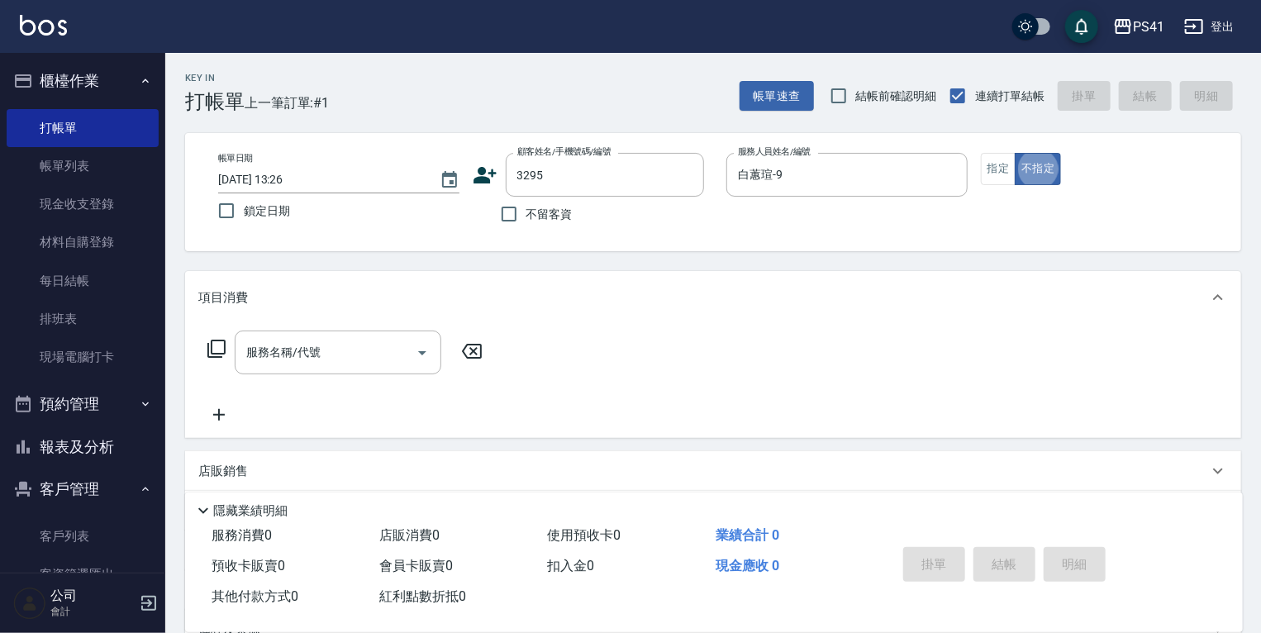
type button "false"
type input "[PERSON_NAME]/0926907398/3295"
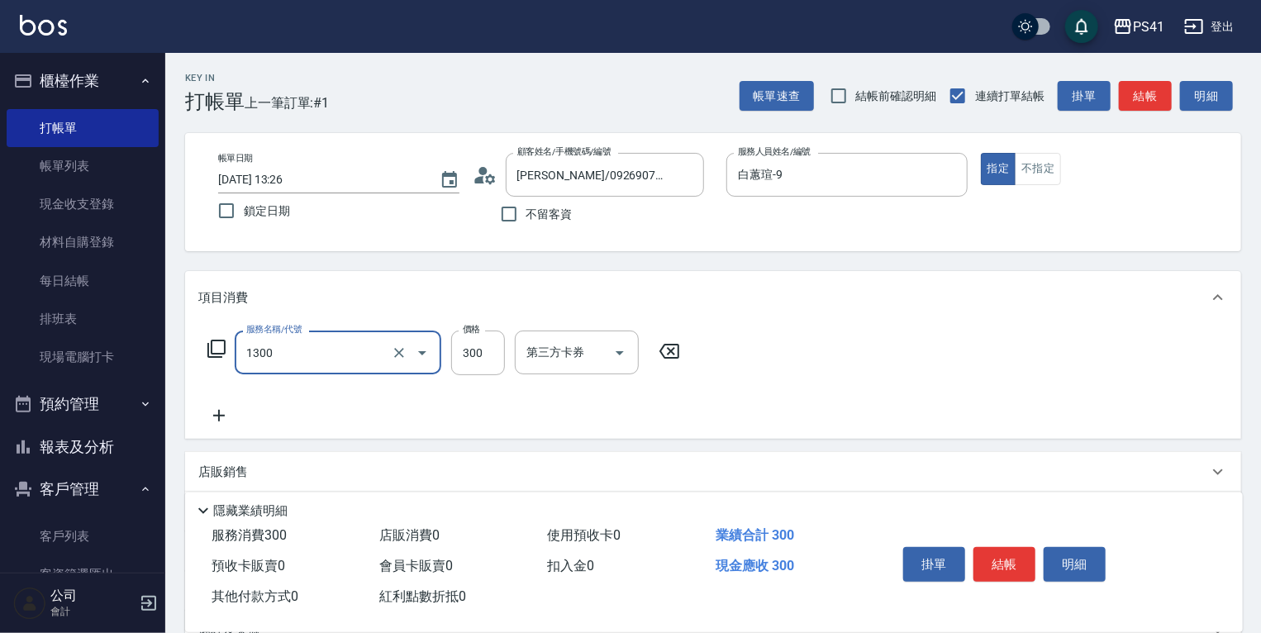
type input "洗髮300(1300)"
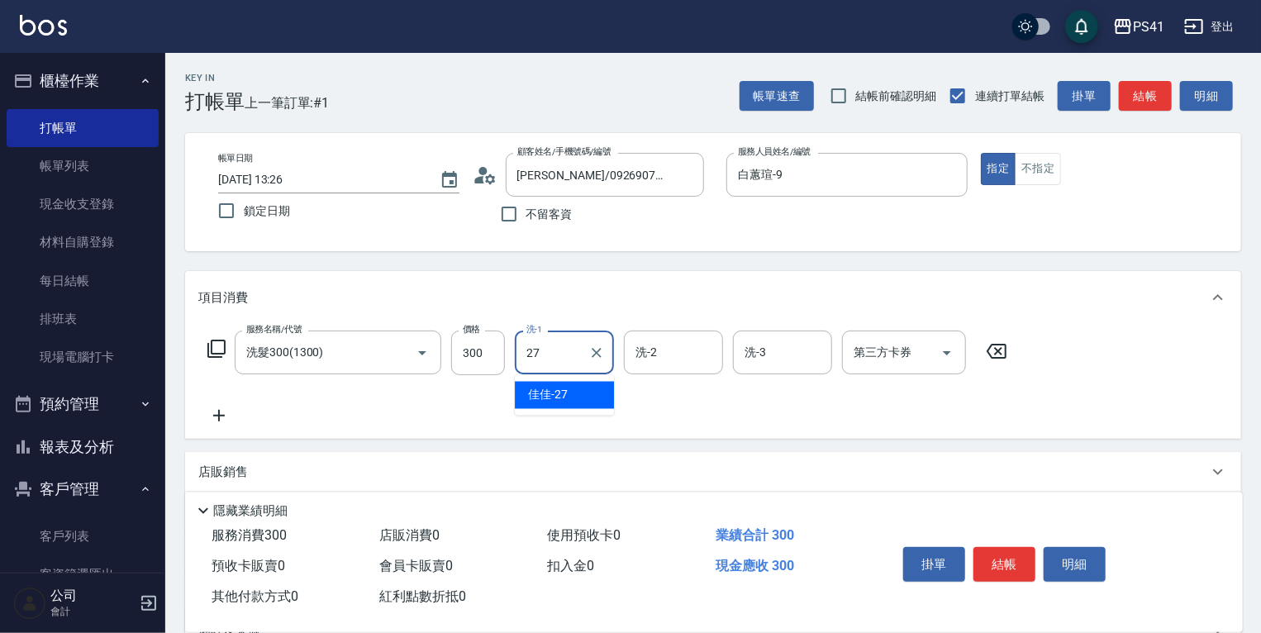
type input "佳佳-27"
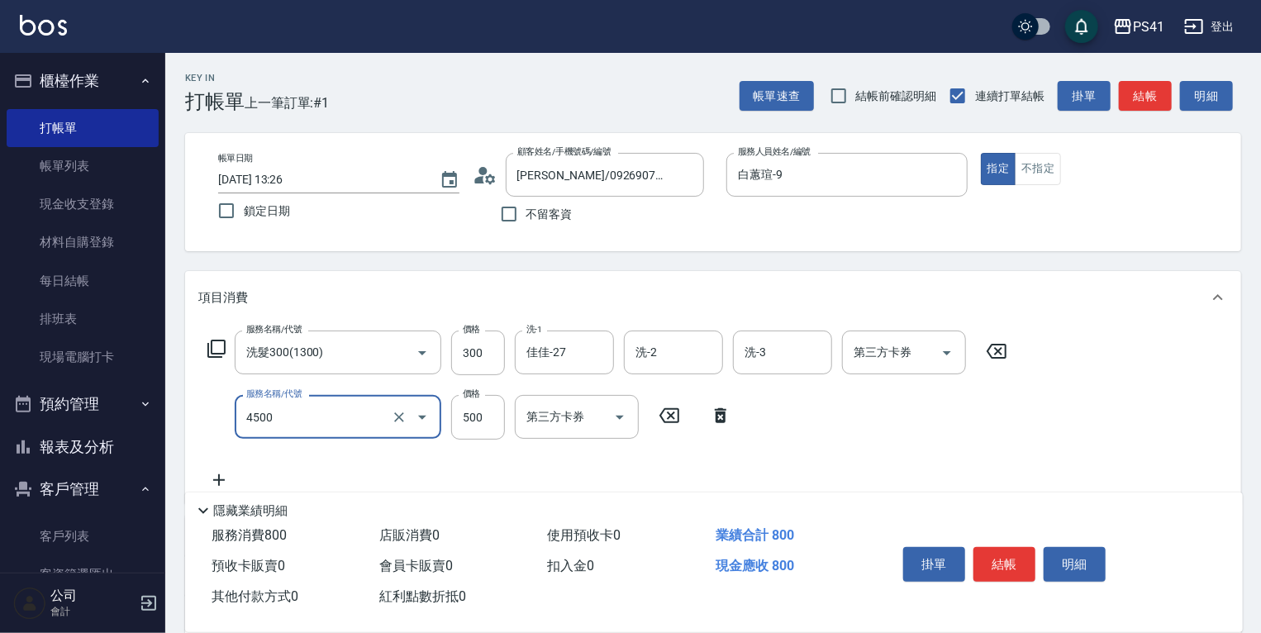
type input "補染(4500)"
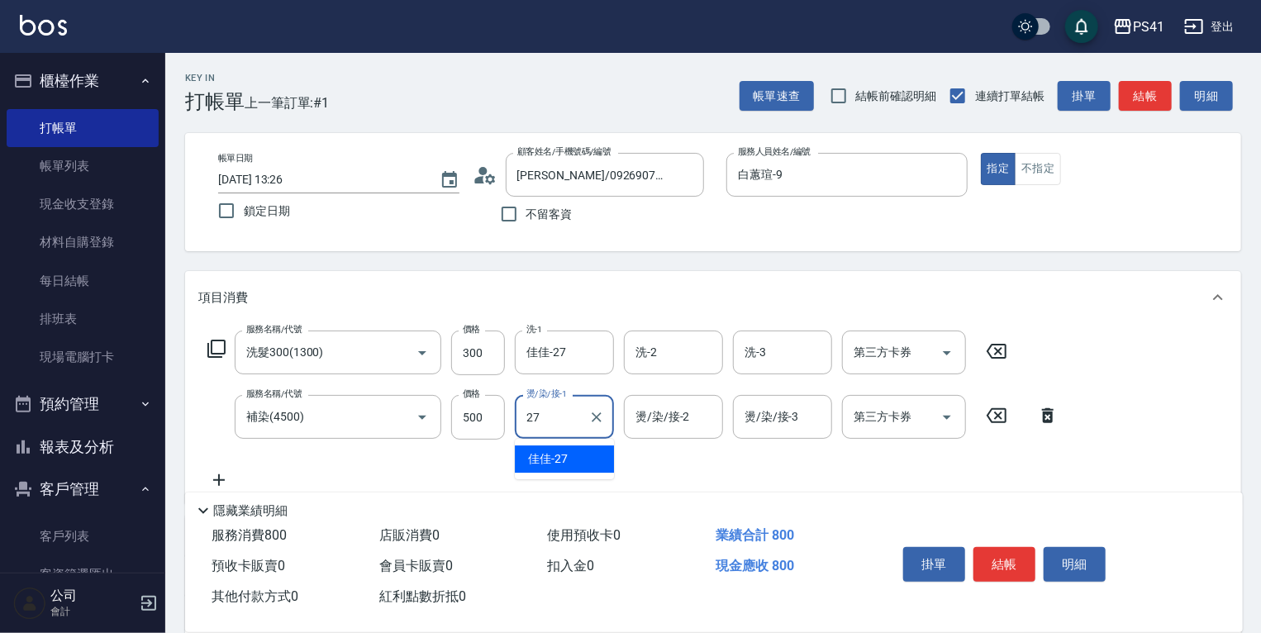
type input "佳佳-27"
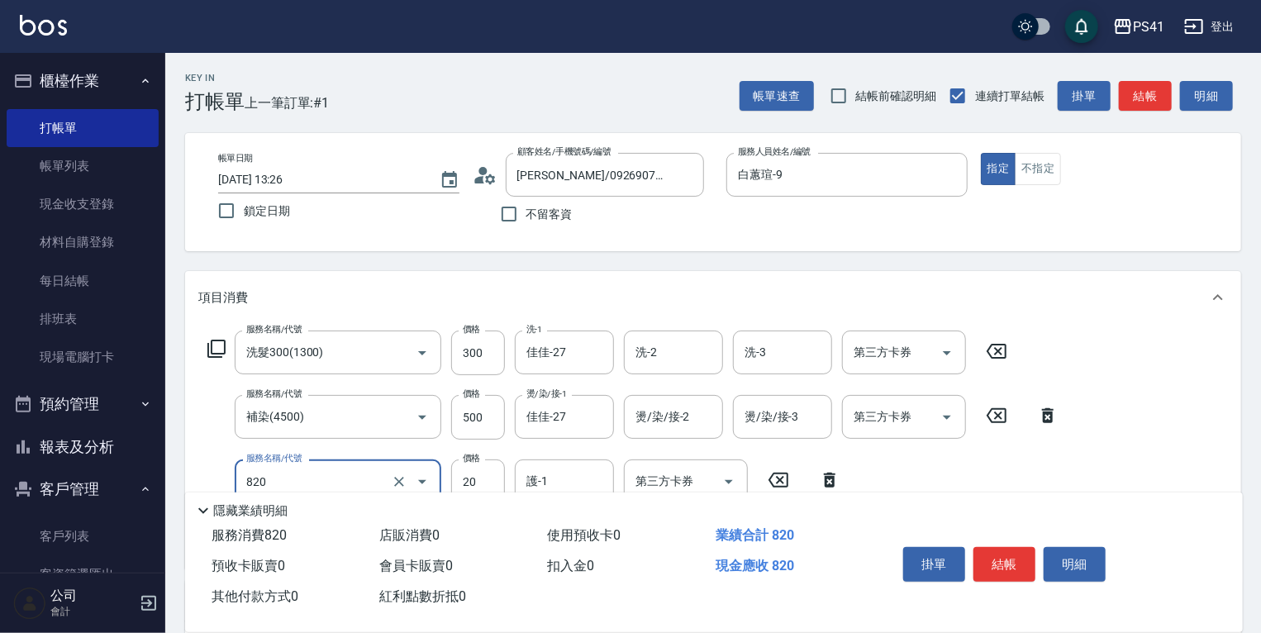
type input "潤絲(820)"
type input "佳佳-27"
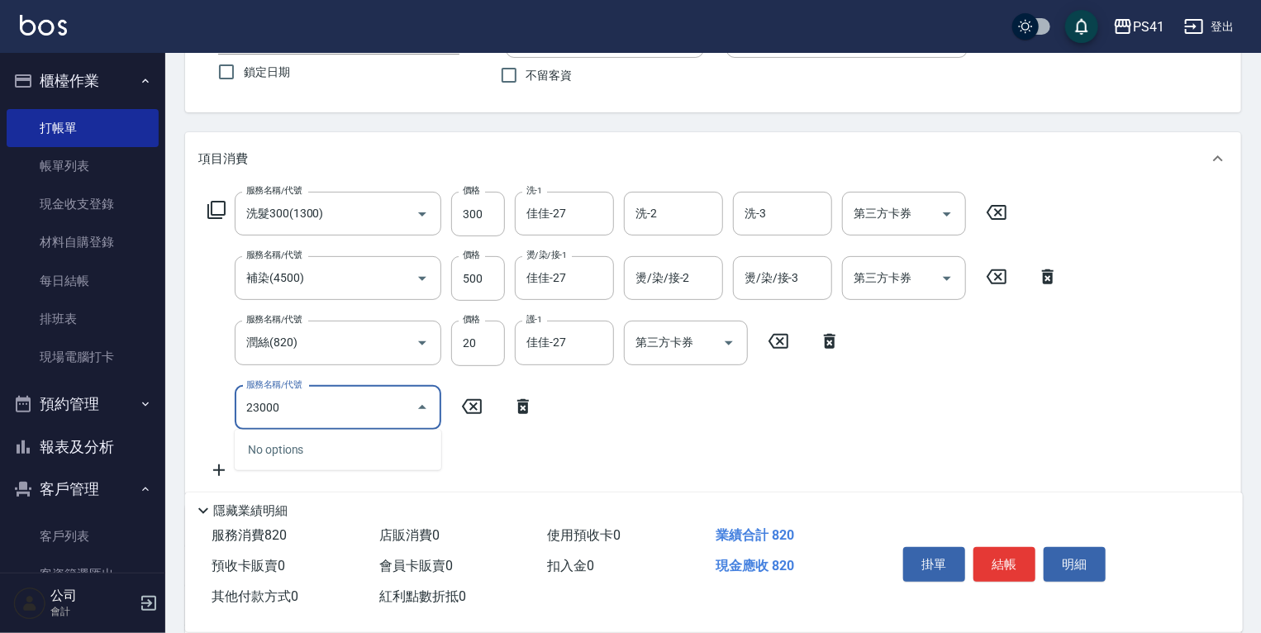
scroll to position [331, 0]
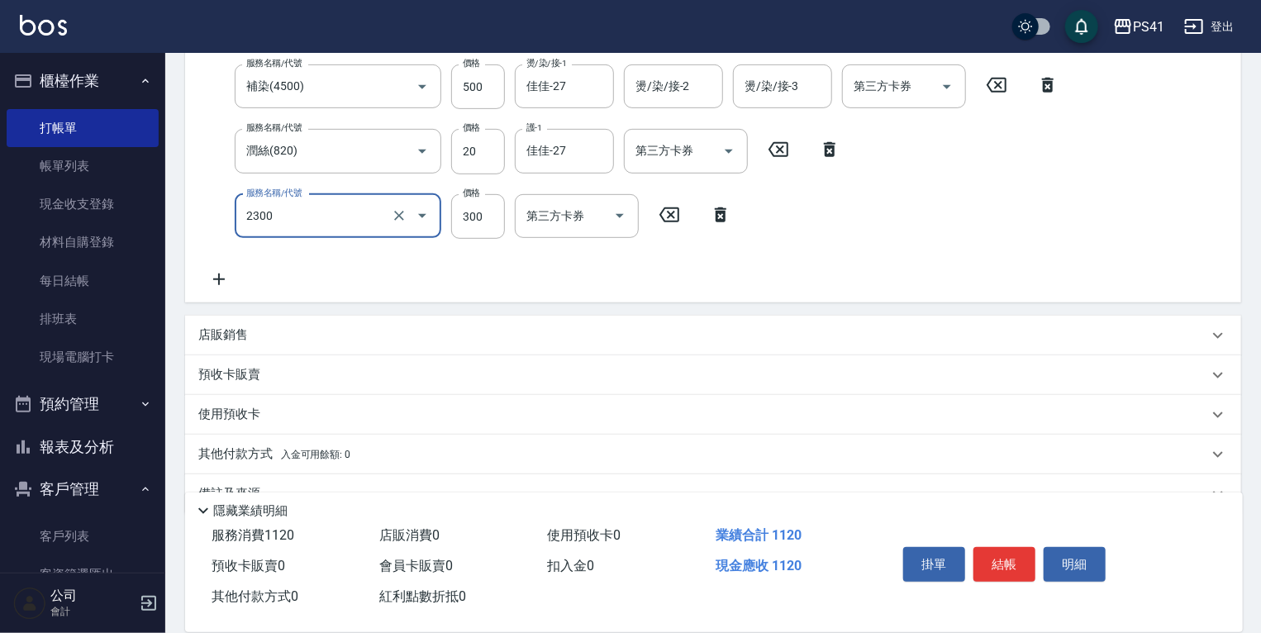
type input "剪髮(2300)"
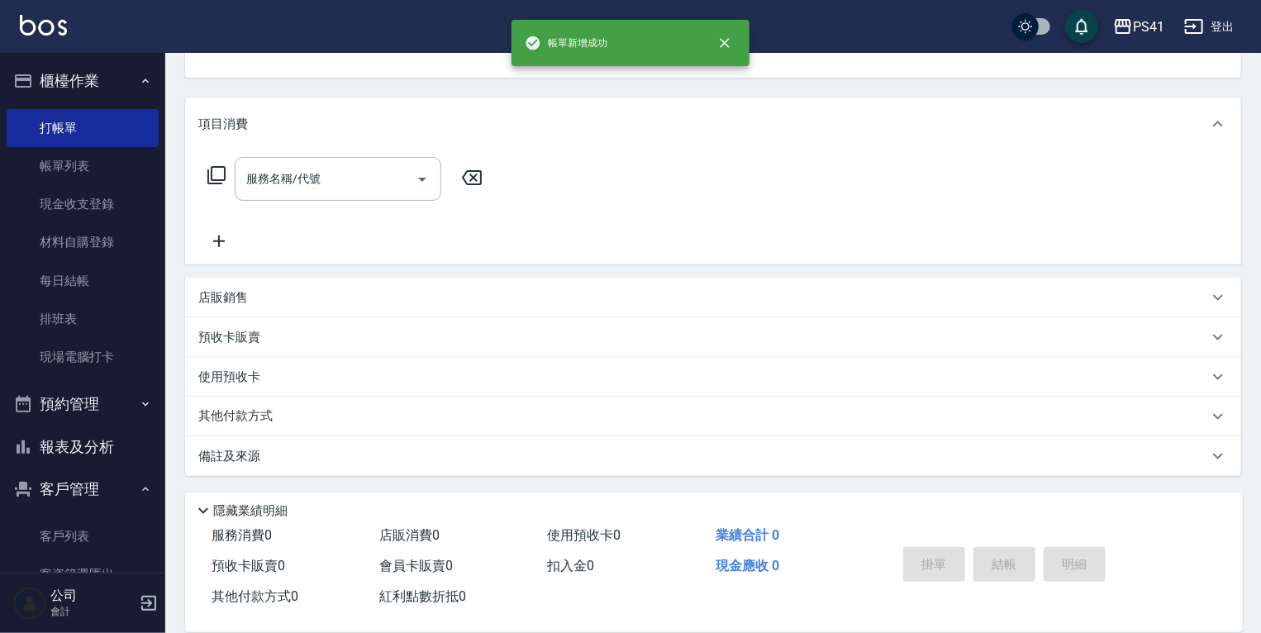
scroll to position [0, 0]
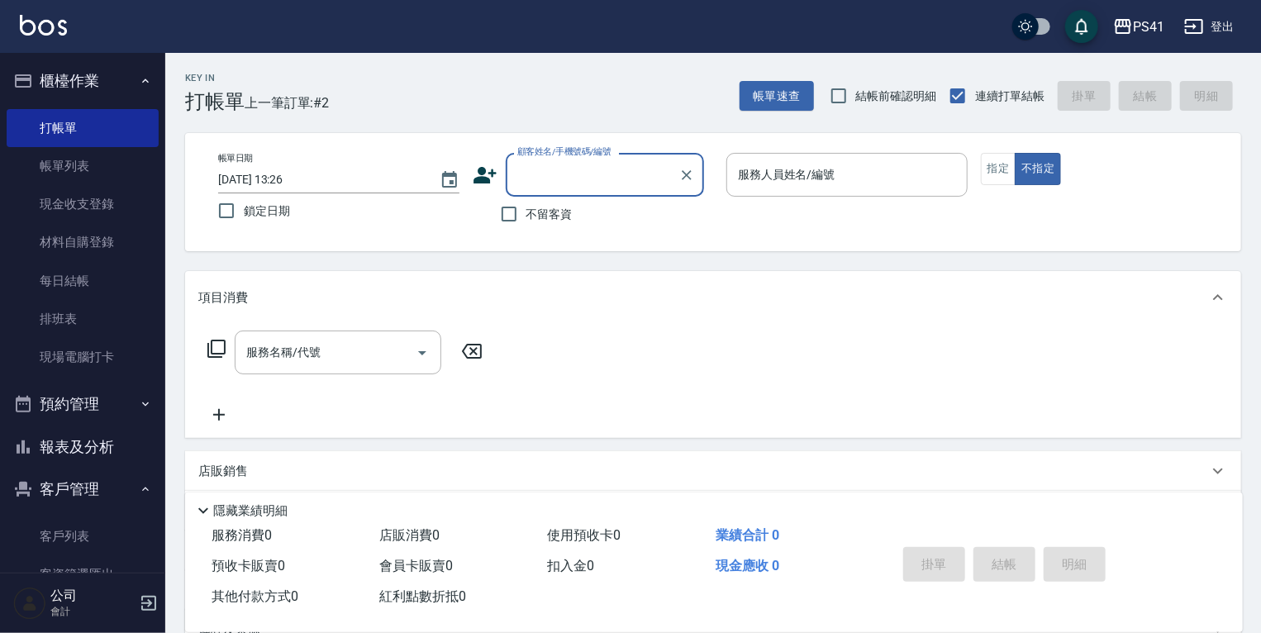
click at [79, 448] on button "報表及分析" at bounding box center [83, 447] width 152 height 43
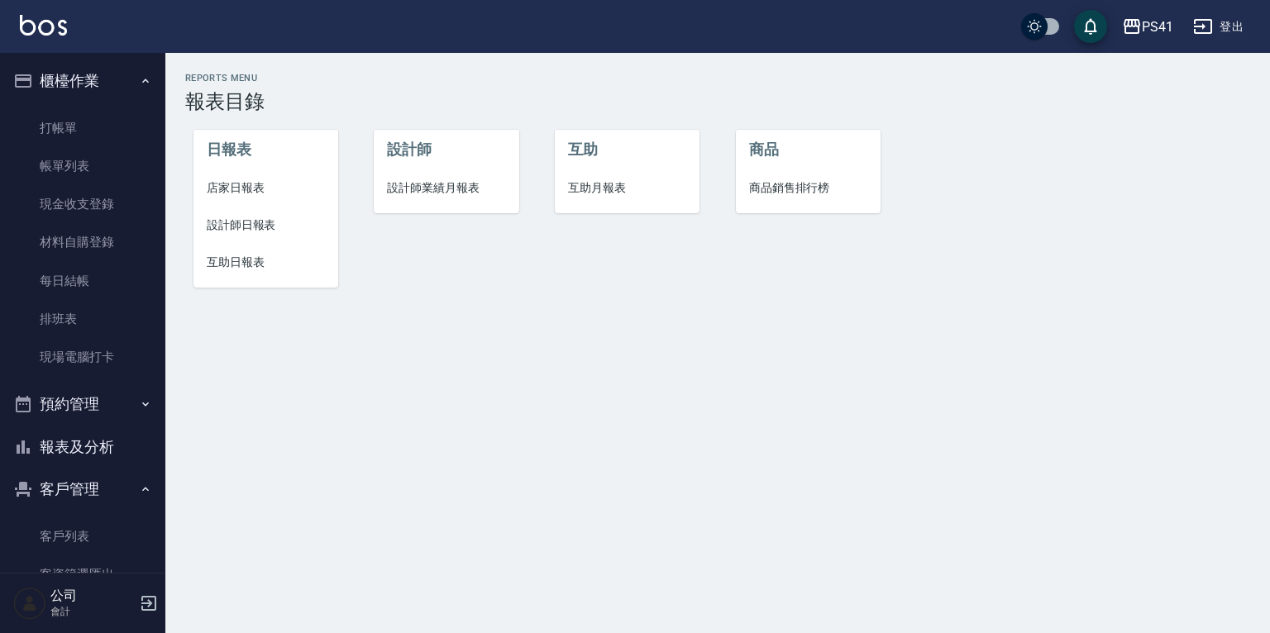
click at [249, 228] on span "設計師日報表" at bounding box center [266, 225] width 118 height 17
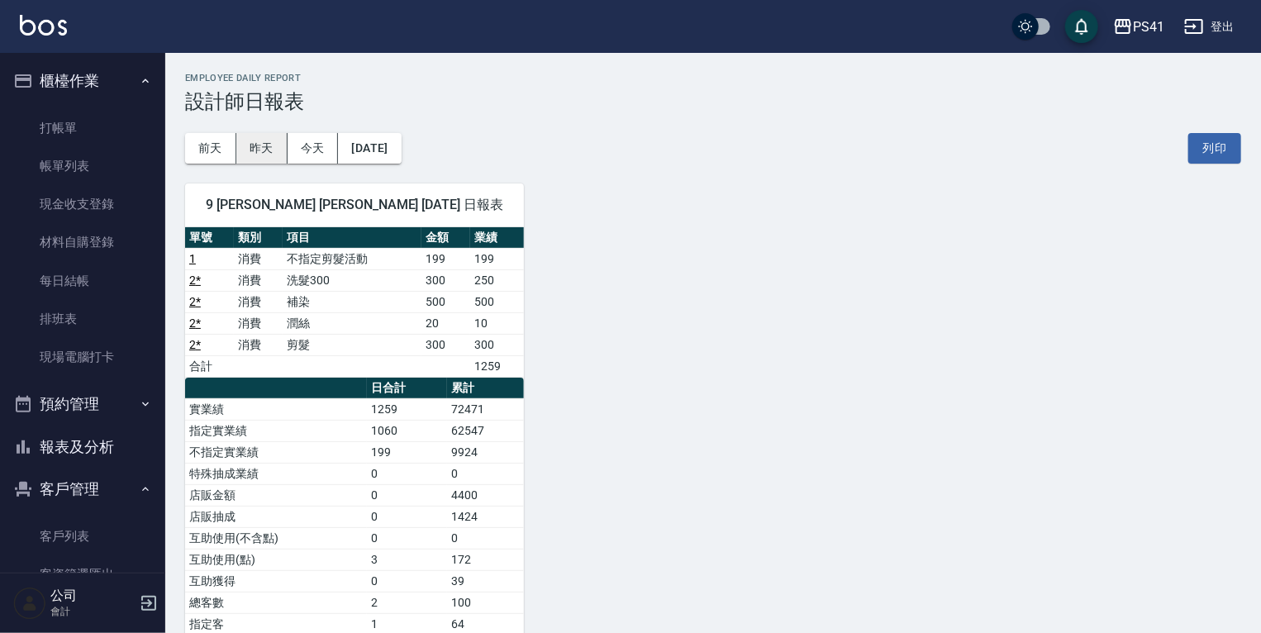
click at [274, 149] on button "昨天" at bounding box center [261, 148] width 51 height 31
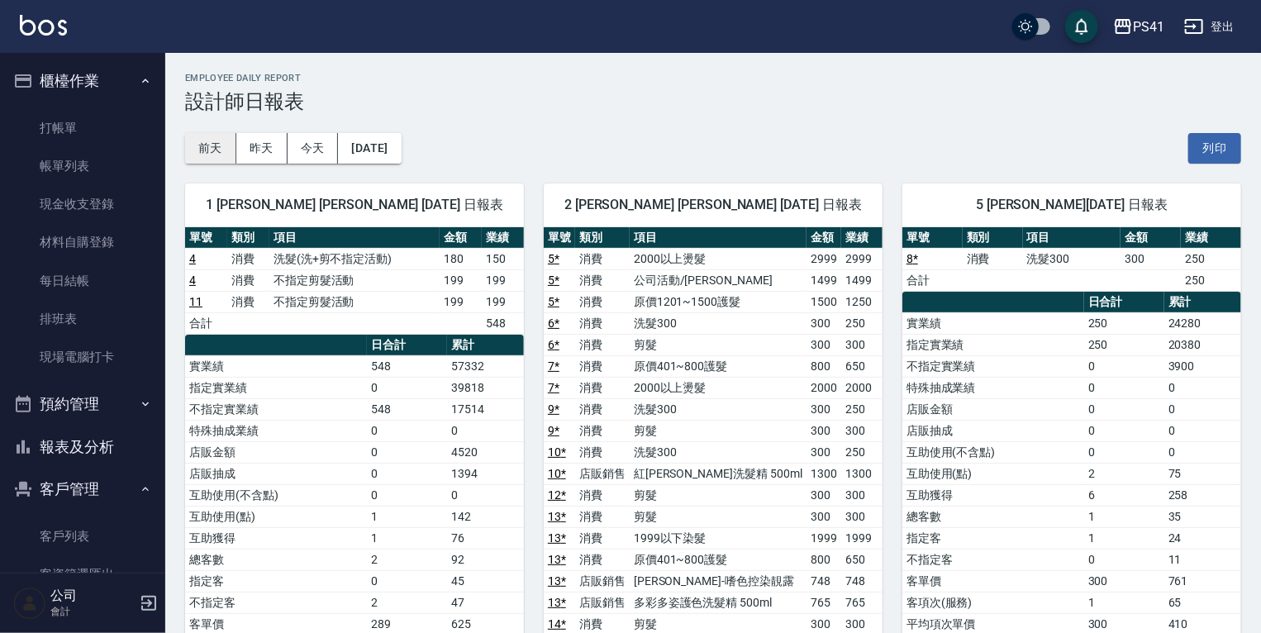
click at [225, 154] on button "前天" at bounding box center [210, 148] width 51 height 31
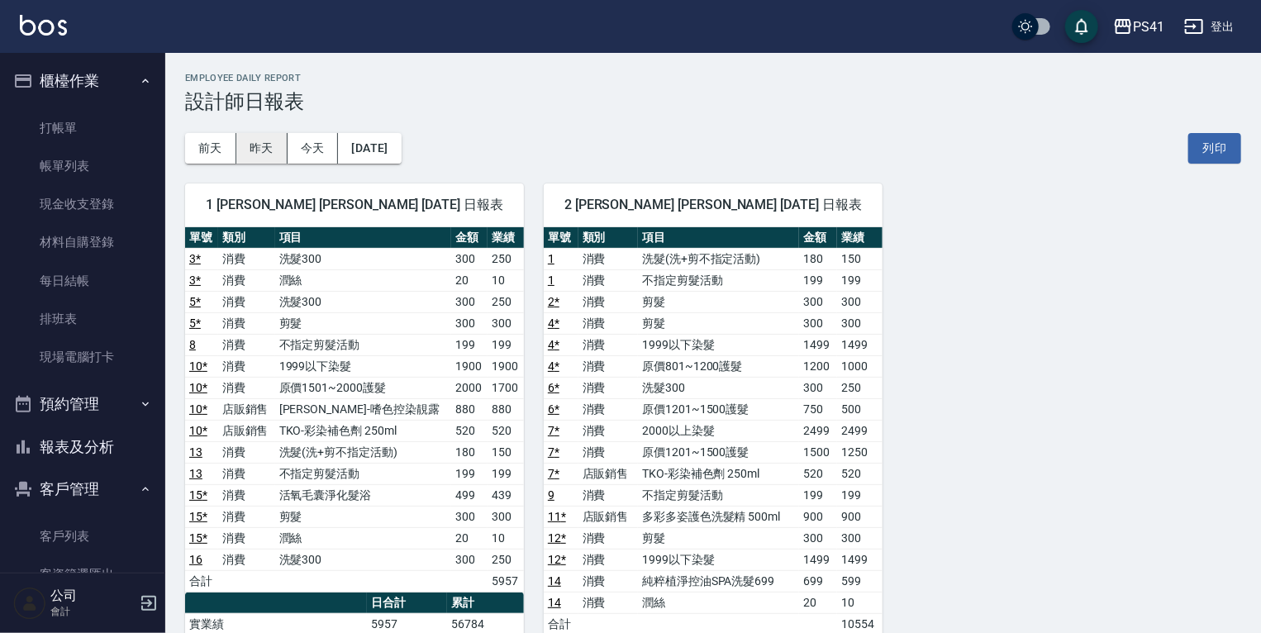
click at [265, 150] on button "昨天" at bounding box center [261, 148] width 51 height 31
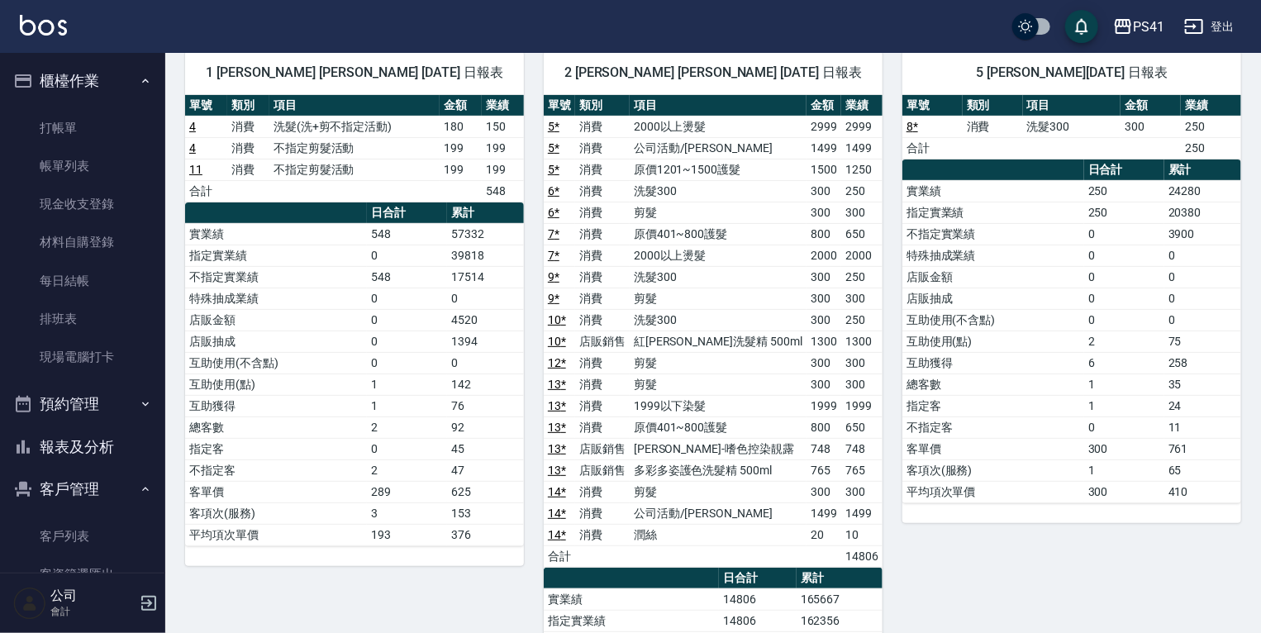
scroll to position [132, 0]
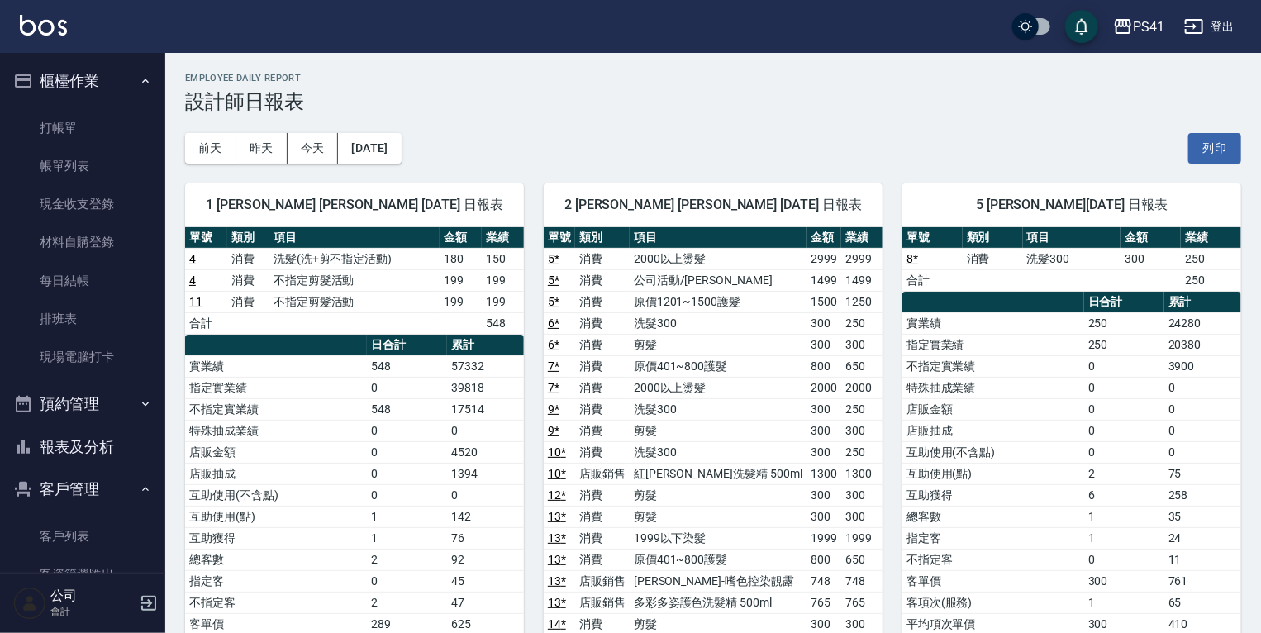
click at [106, 434] on button "報表及分析" at bounding box center [83, 447] width 152 height 43
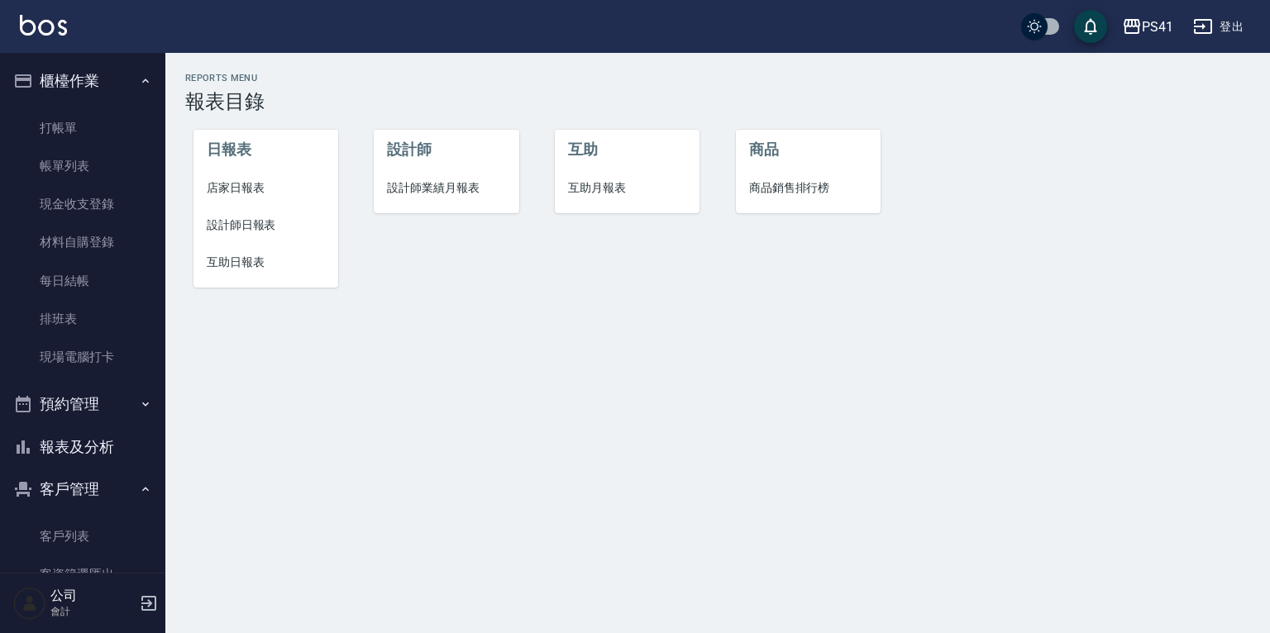
click at [433, 200] on li "設計師業績月報表" at bounding box center [446, 187] width 145 height 37
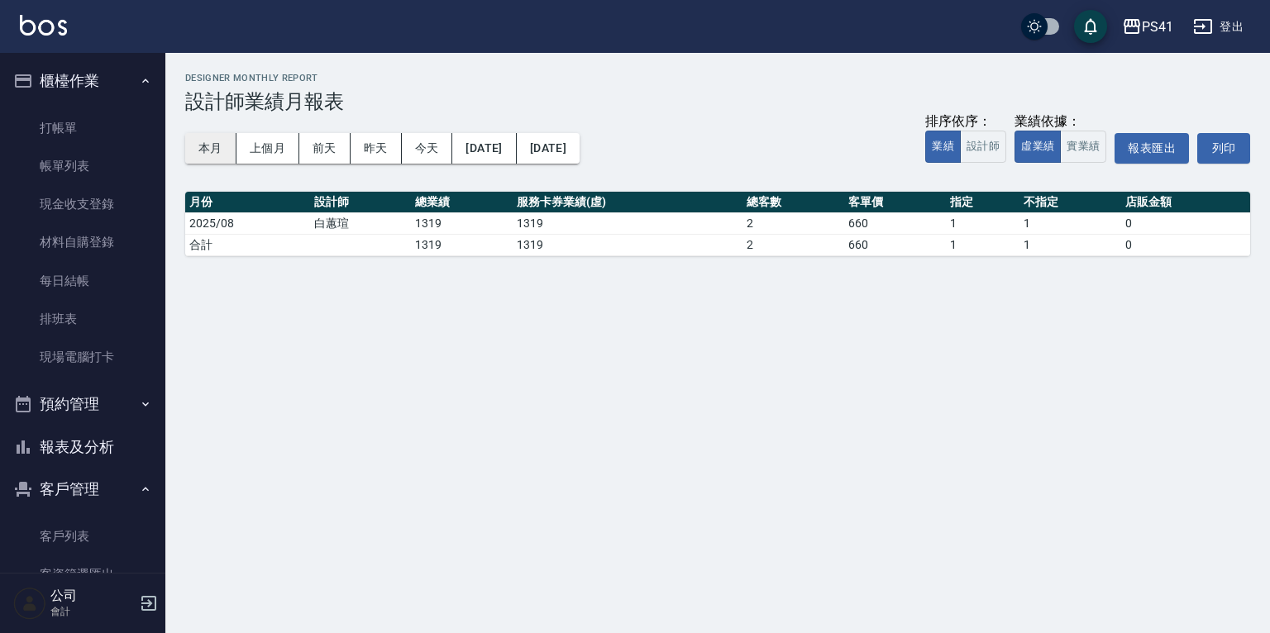
click at [203, 146] on button "本月" at bounding box center [210, 148] width 51 height 31
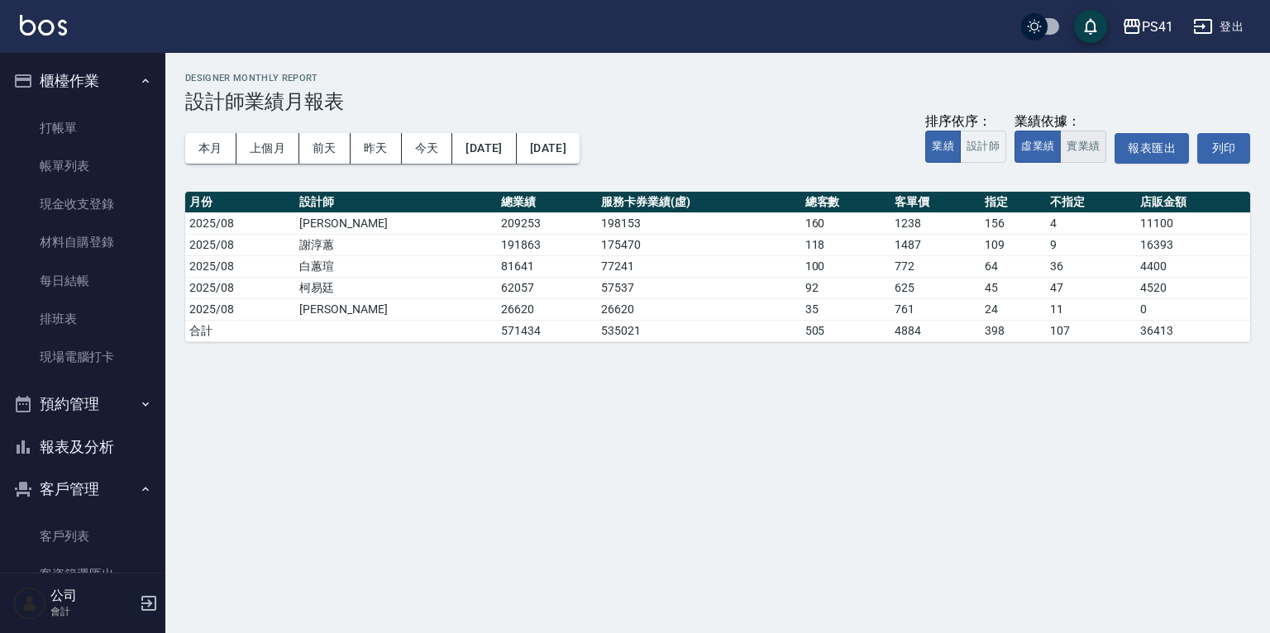
click at [1094, 146] on button "實業績" at bounding box center [1083, 147] width 46 height 32
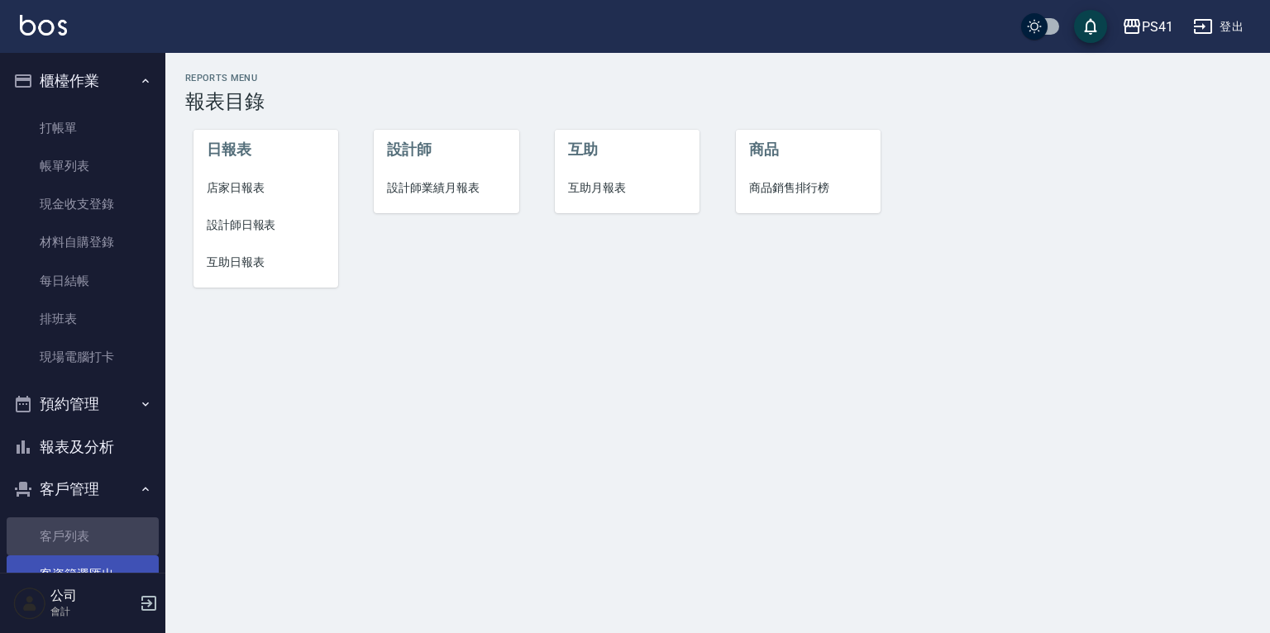
drag, startPoint x: 83, startPoint y: 541, endPoint x: 83, endPoint y: 568, distance: 26.5
click at [83, 541] on link "客戶列表" at bounding box center [83, 536] width 152 height 38
